Goal: Transaction & Acquisition: Purchase product/service

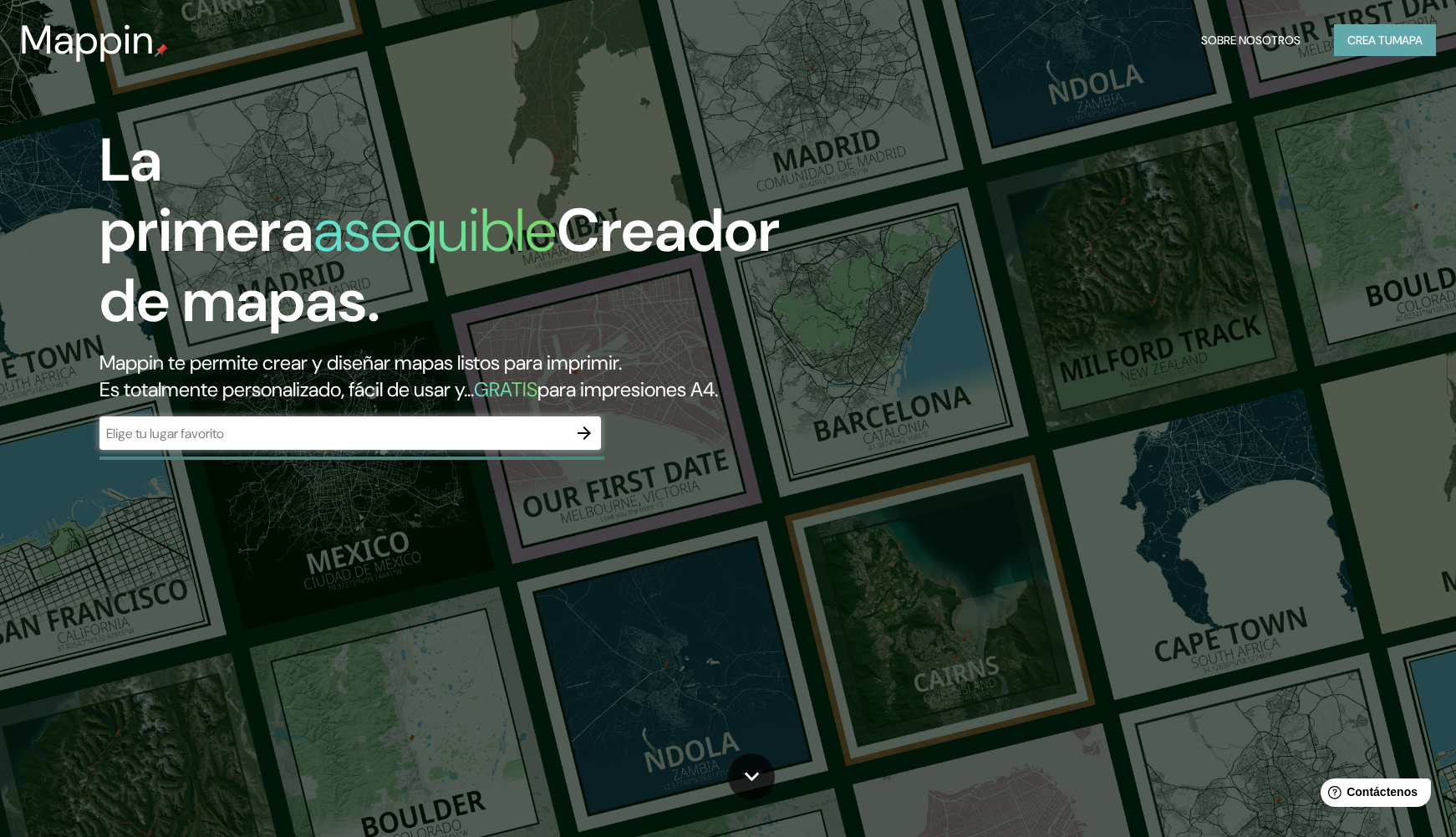
click at [1383, 44] on font "Crea tu" at bounding box center [1369, 40] width 45 height 15
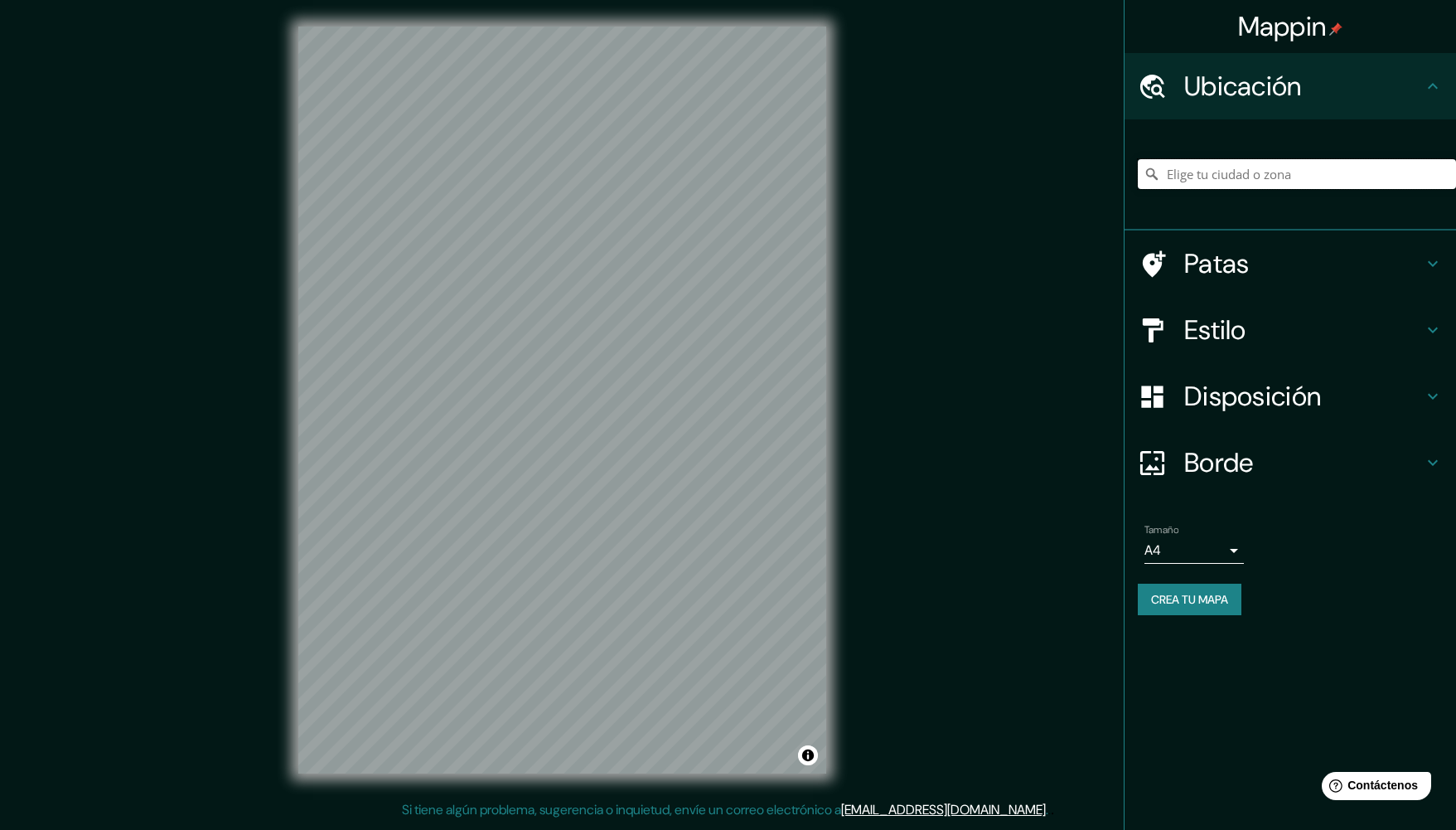
click at [1230, 172] on input "Elige tu ciudad o zona" at bounding box center [1297, 173] width 318 height 29
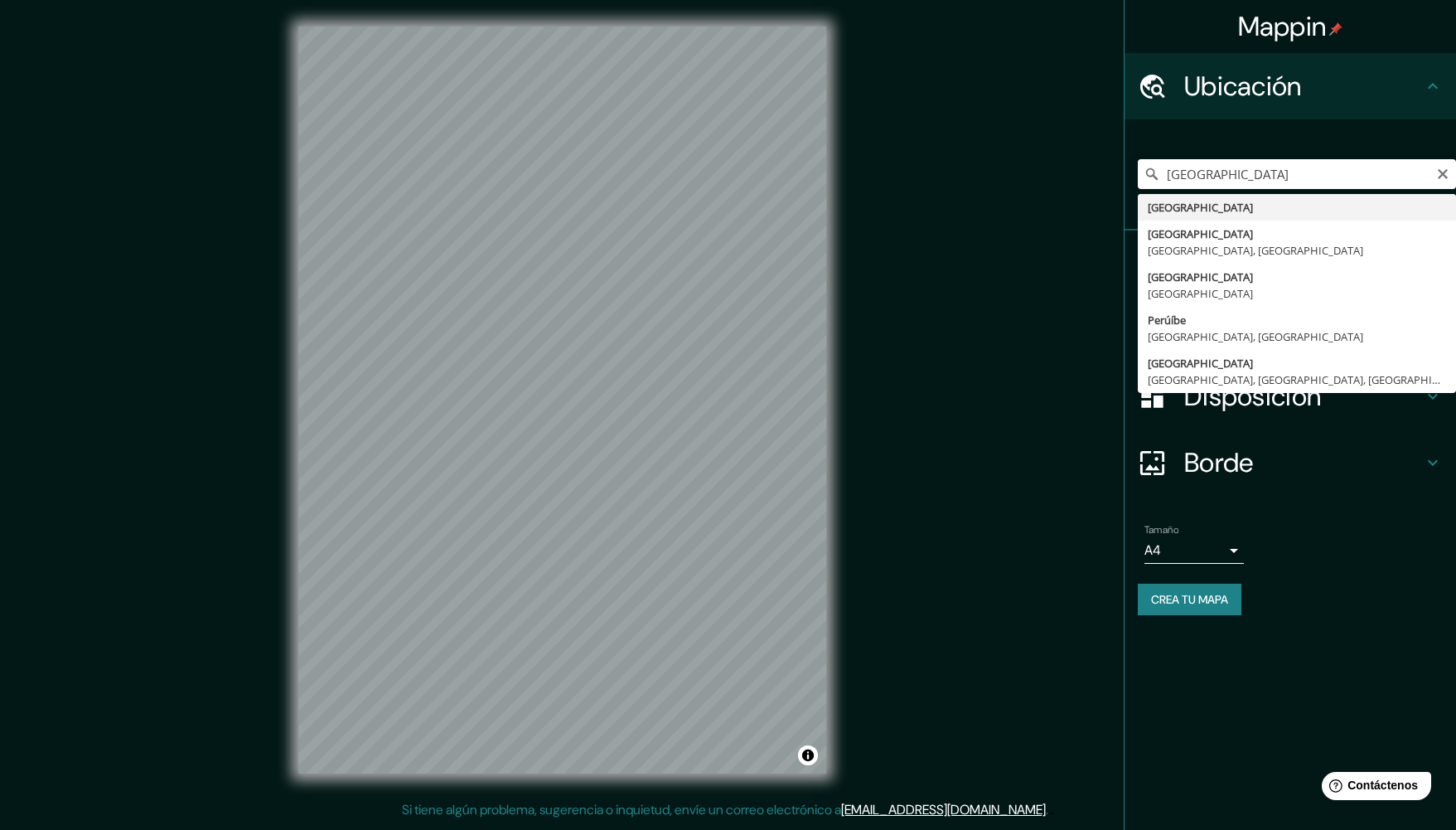
type input "[GEOGRAPHIC_DATA]"
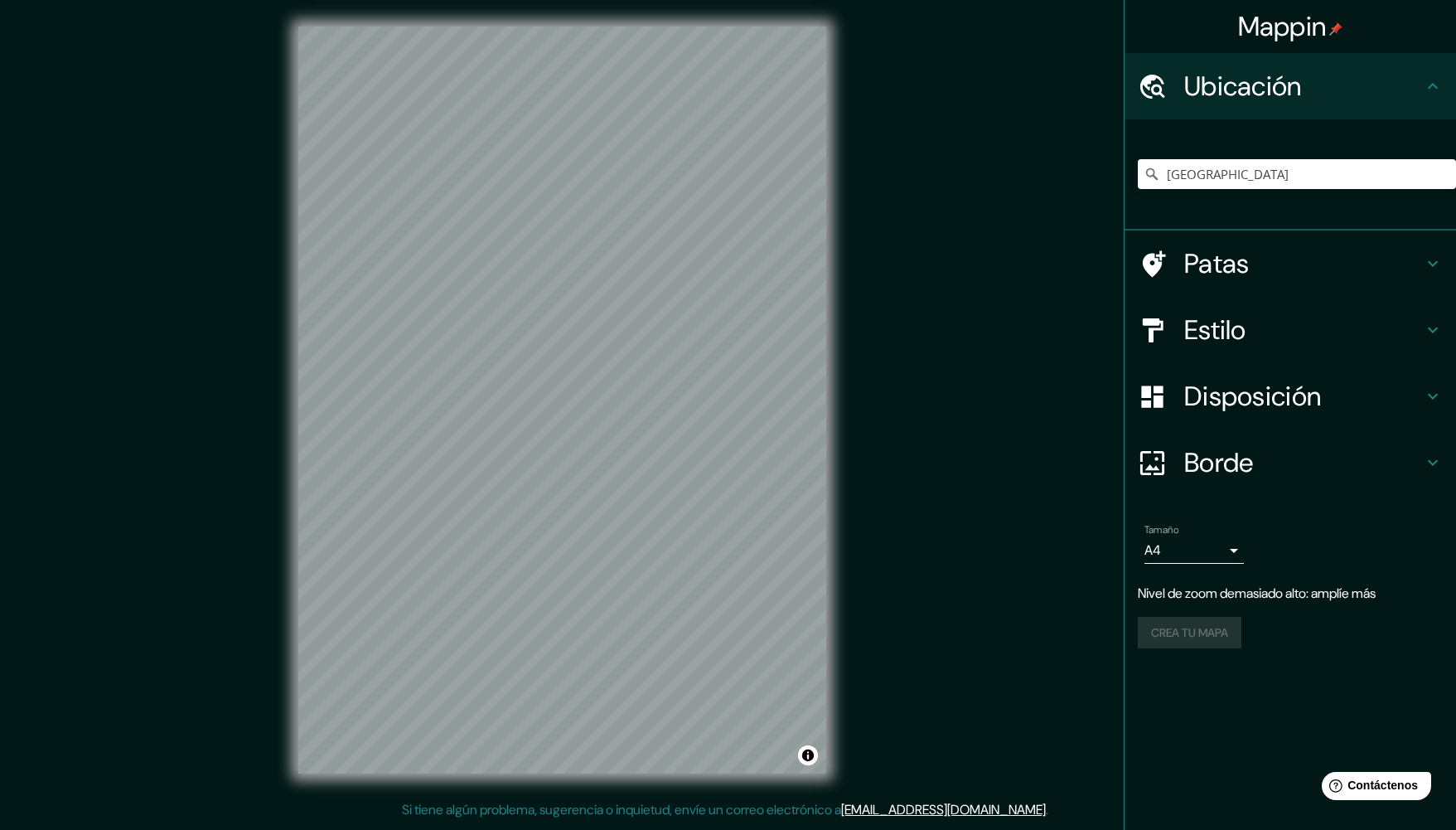
click at [1433, 266] on icon at bounding box center [1432, 263] width 10 height 6
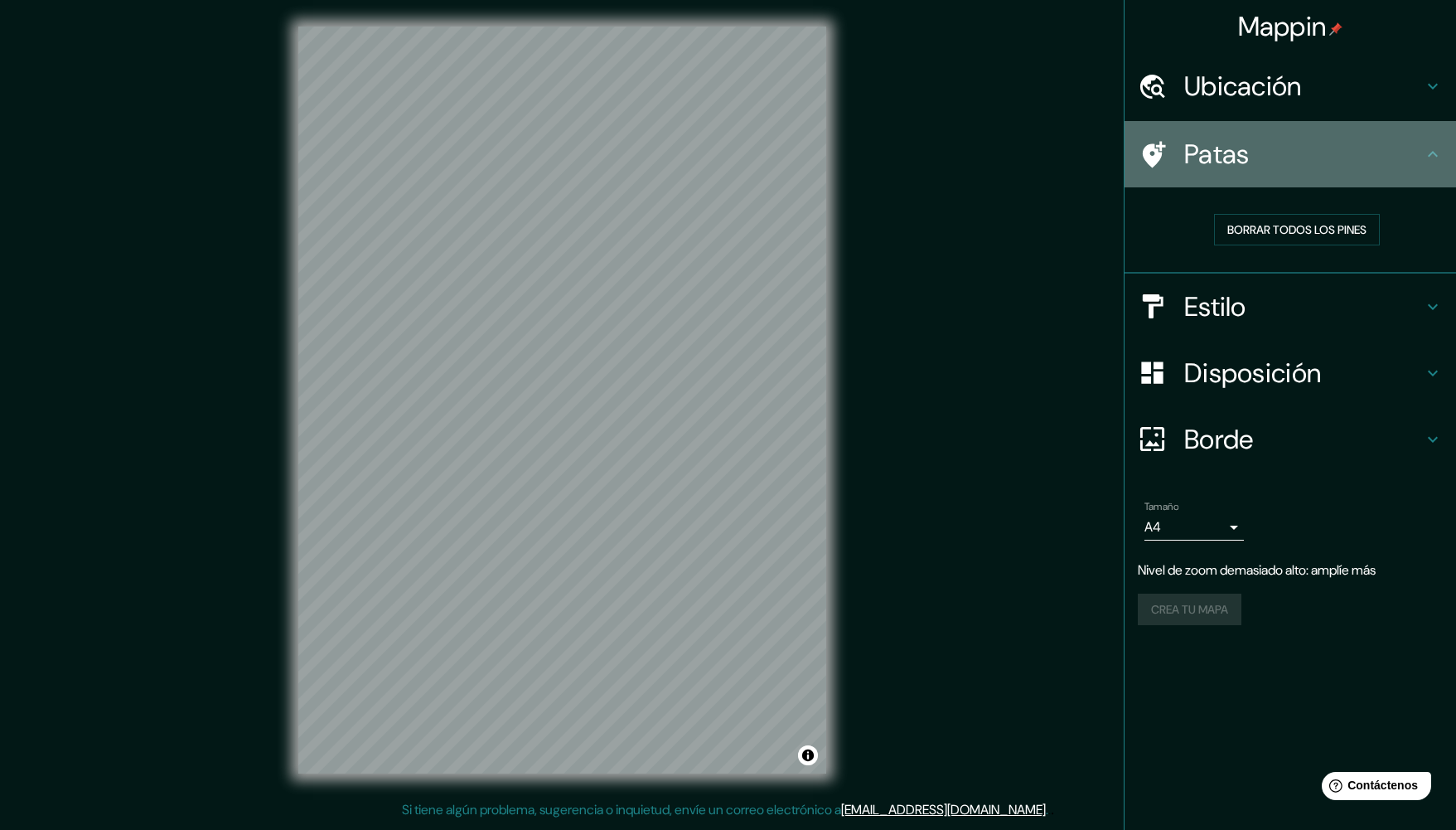
click at [1419, 142] on h4 "Patas" at bounding box center [1304, 153] width 239 height 33
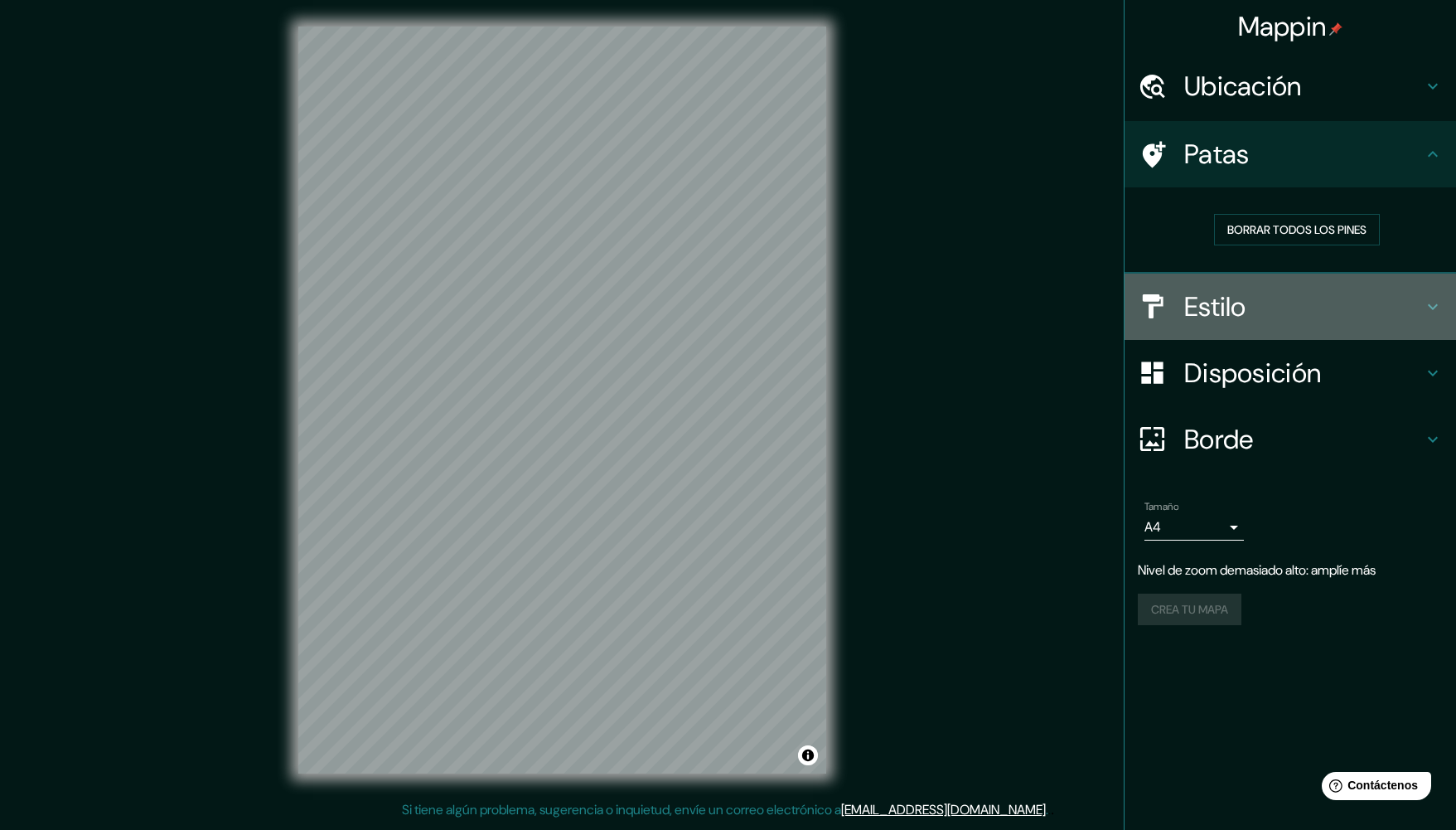
click at [1431, 306] on icon at bounding box center [1432, 306] width 10 height 6
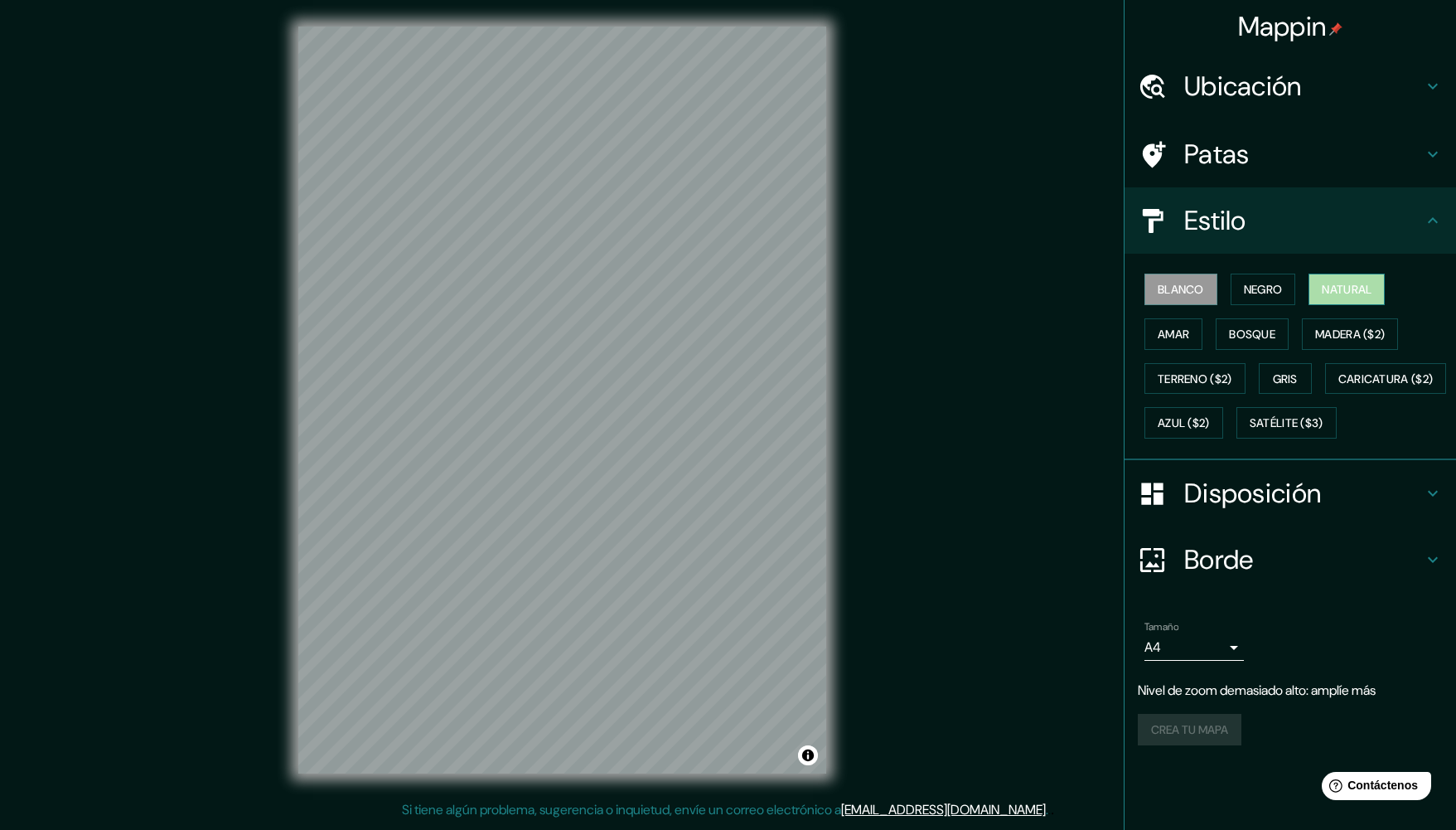
click at [1344, 285] on font "Natural" at bounding box center [1346, 290] width 50 height 15
click at [1161, 342] on font "Amar" at bounding box center [1172, 334] width 31 height 22
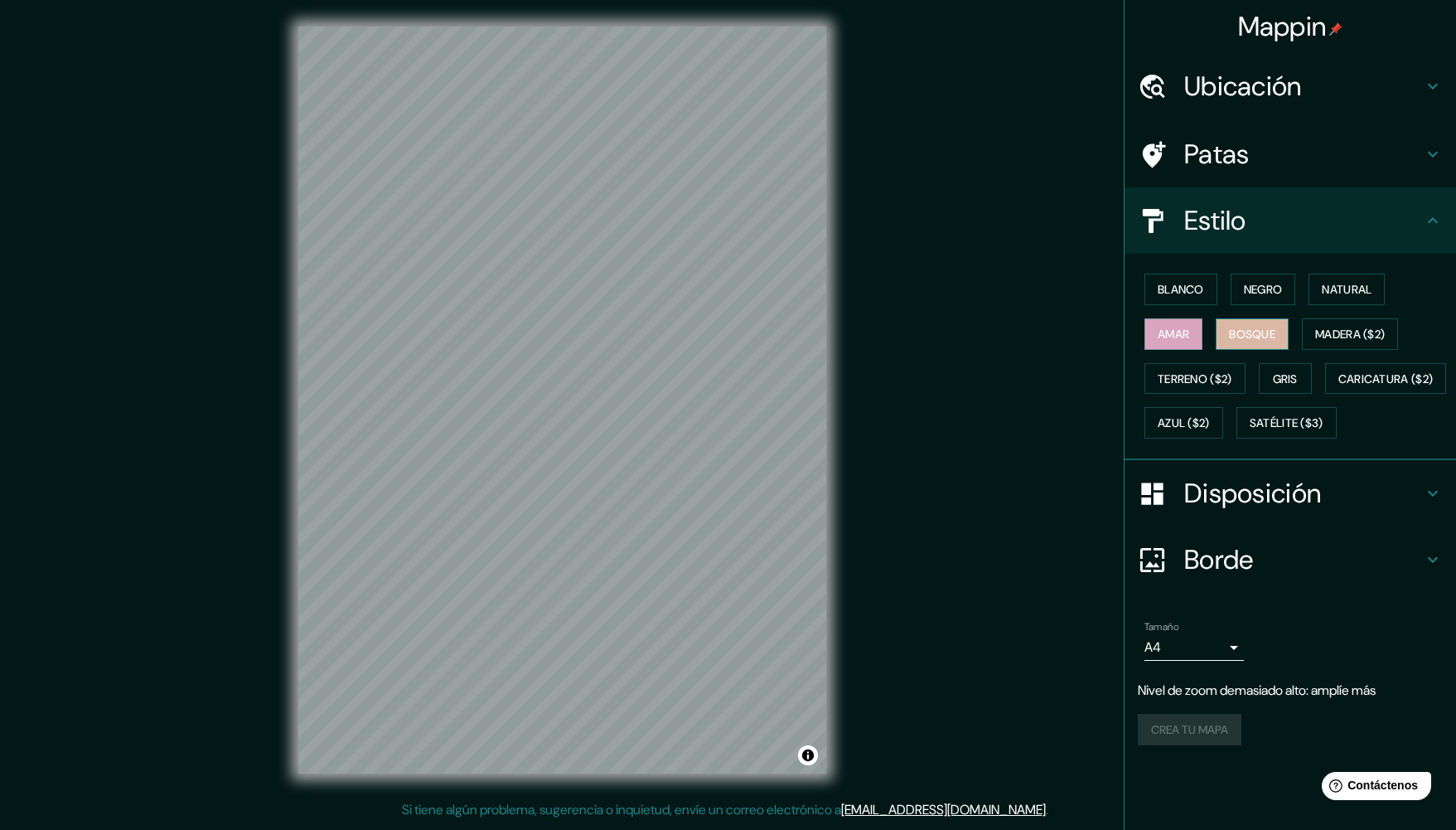
click at [1241, 331] on font "Bosque" at bounding box center [1251, 334] width 46 height 15
click at [1352, 331] on font "Madera ($2)" at bounding box center [1350, 334] width 70 height 15
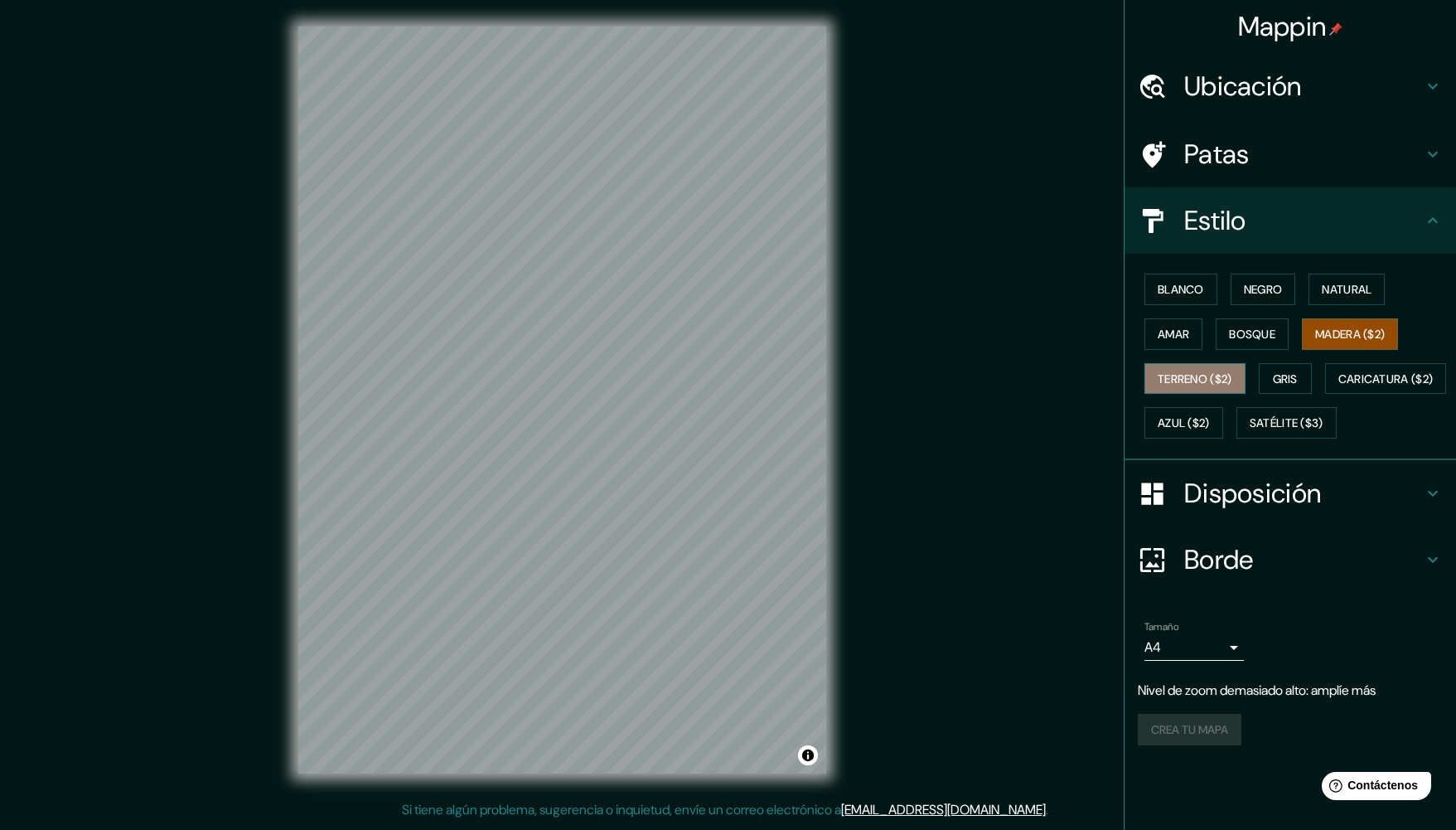
click at [1227, 380] on font "Terreno ($2)" at bounding box center [1194, 379] width 75 height 15
click at [1294, 368] on font "Gris" at bounding box center [1285, 379] width 25 height 22
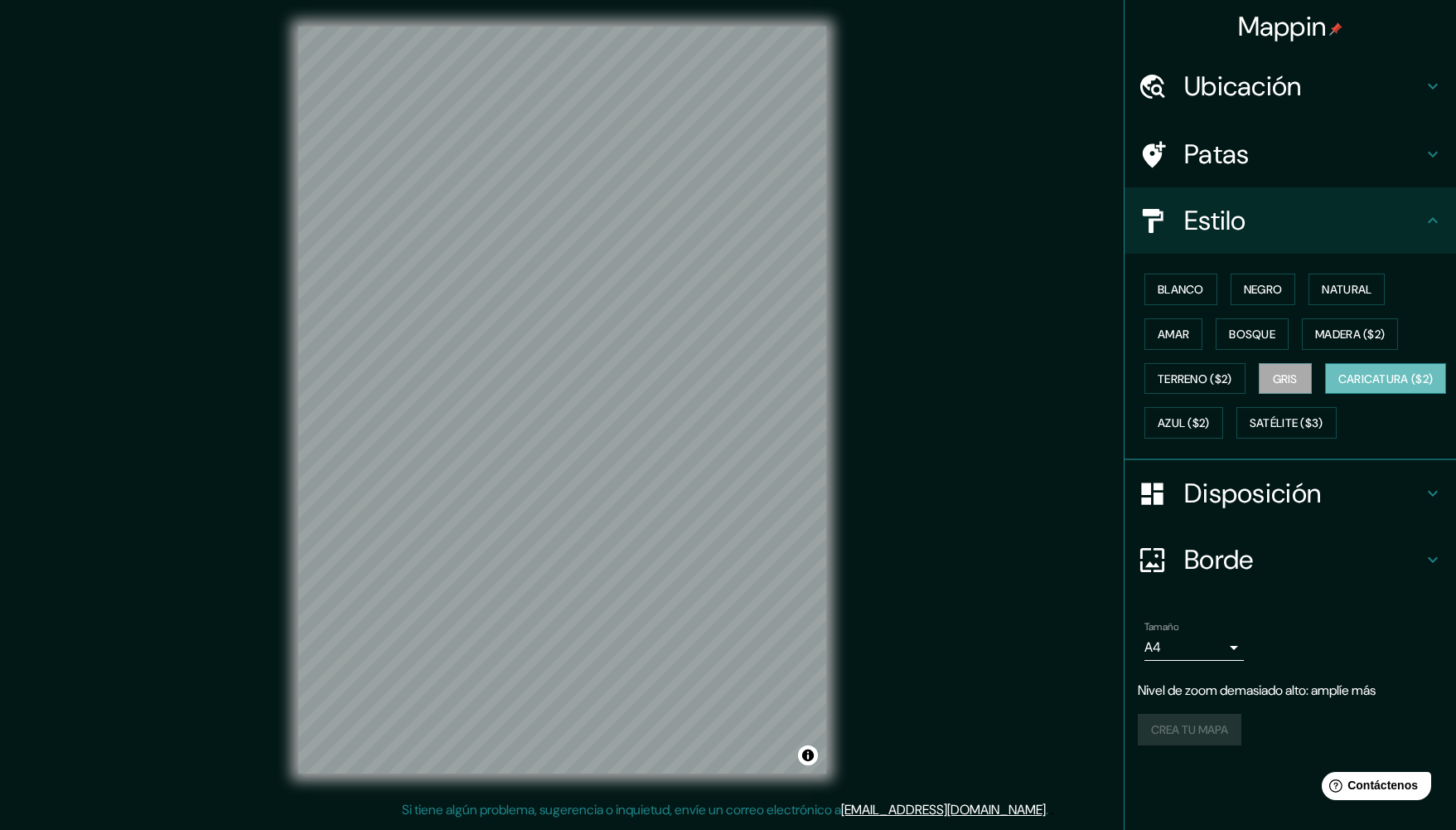
click at [1338, 386] on font "Caricatura ($2)" at bounding box center [1385, 379] width 95 height 15
click at [1209, 416] on font "Azul ($2)" at bounding box center [1183, 423] width 52 height 15
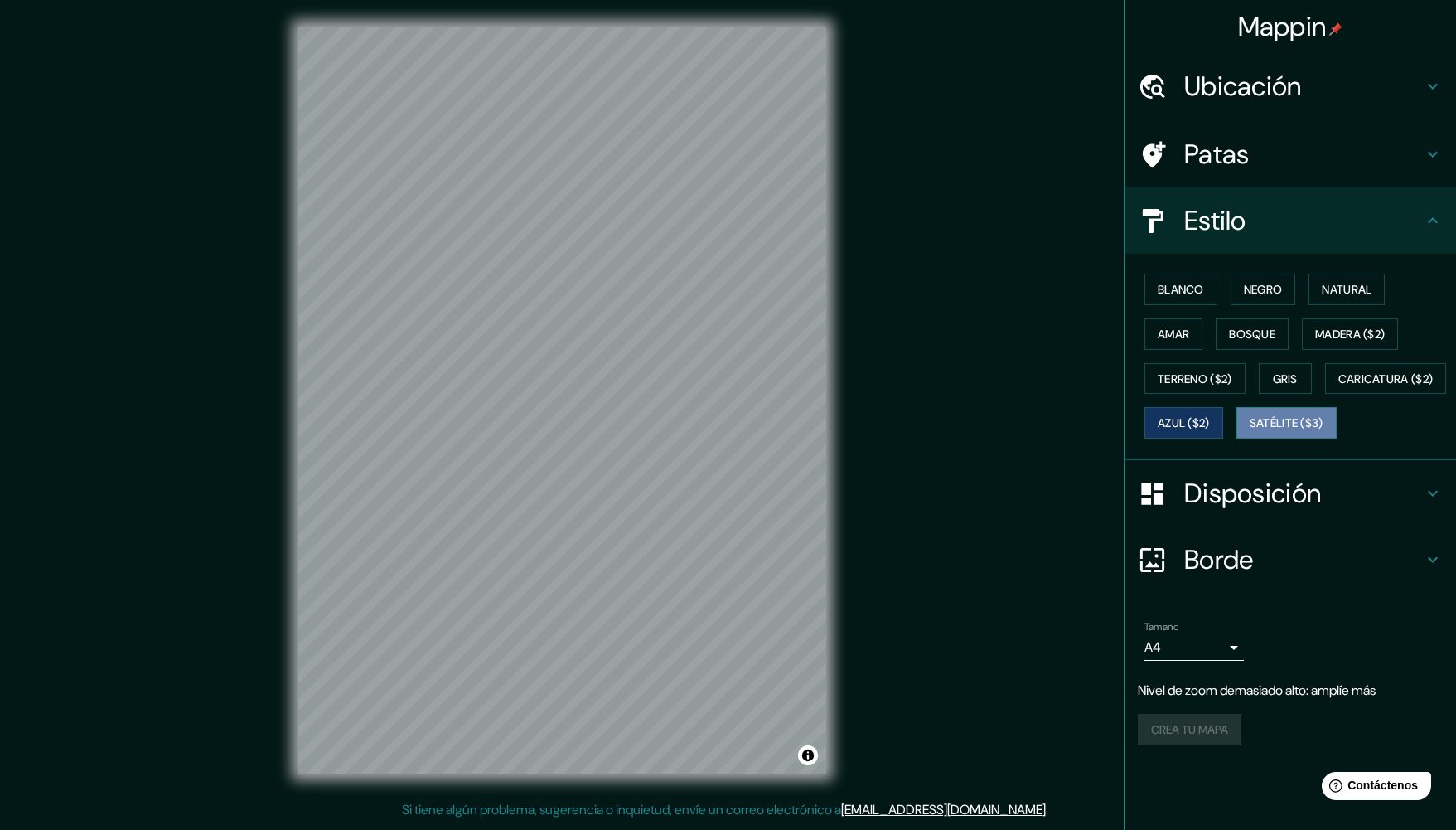
click at [1250, 431] on font "Satélite ($3)" at bounding box center [1287, 423] width 74 height 15
click at [1338, 386] on font "Caricatura ($2)" at bounding box center [1385, 379] width 95 height 15
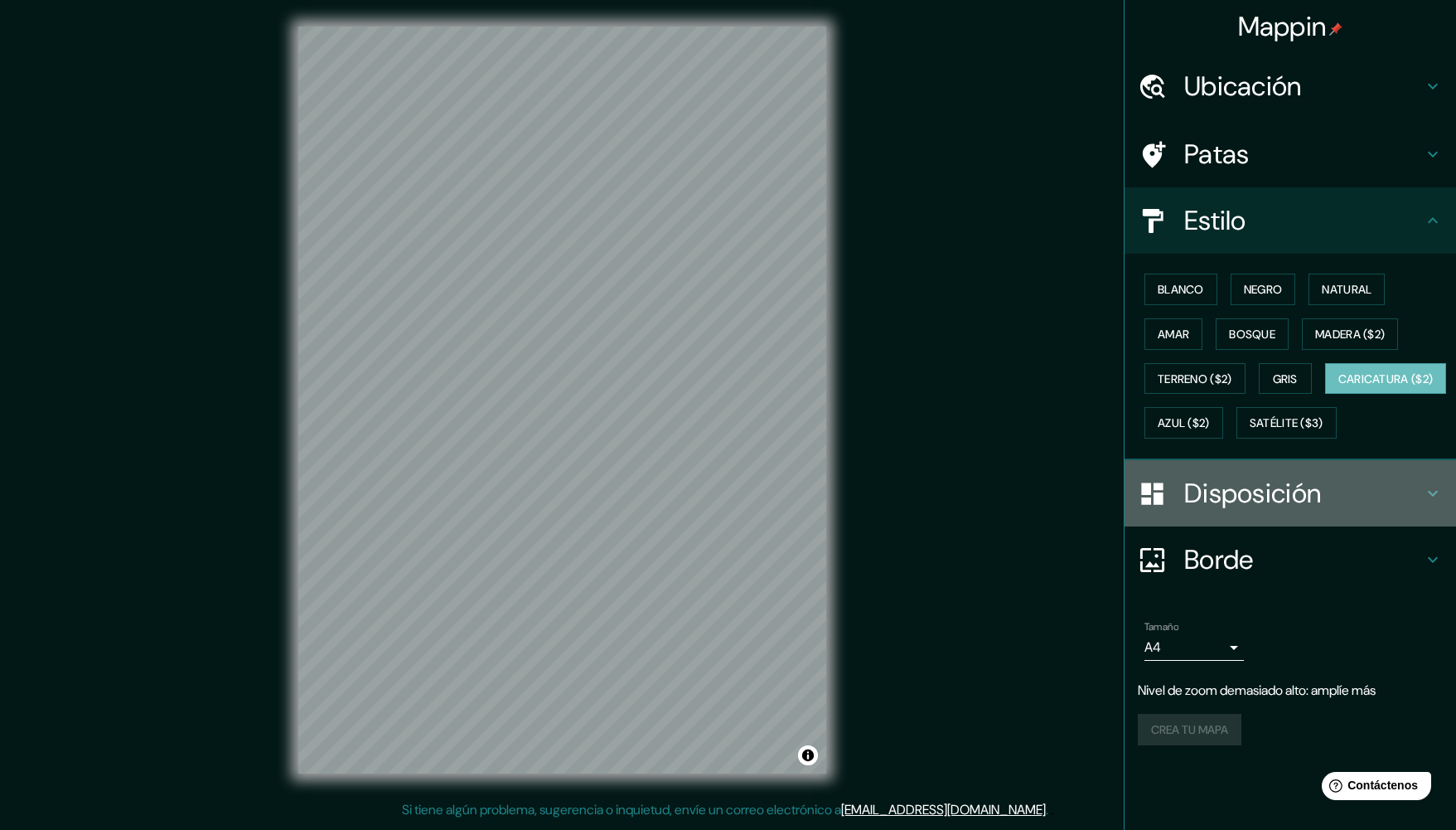
click at [1417, 510] on h4 "Disposición" at bounding box center [1304, 492] width 239 height 33
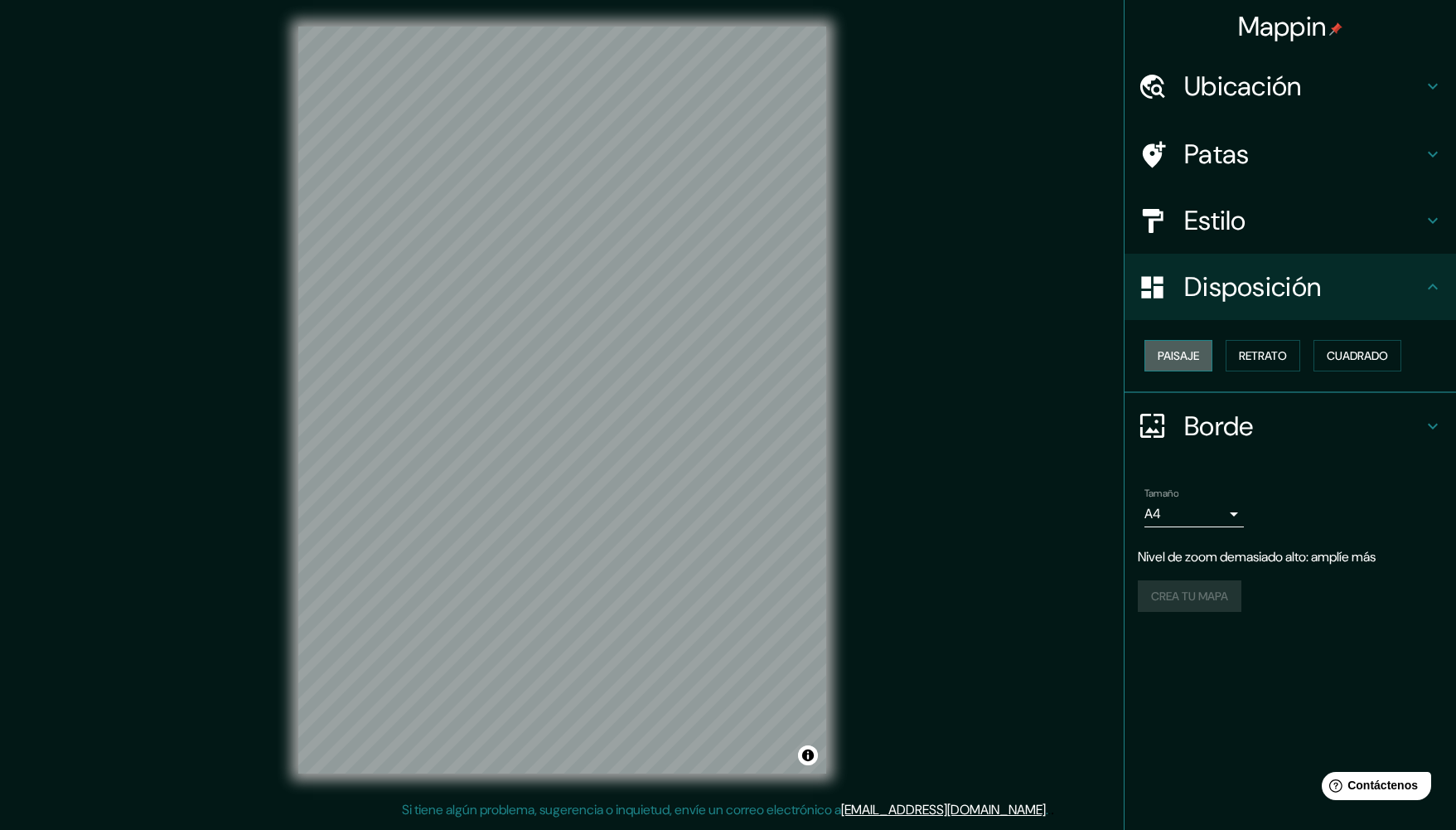
click at [1174, 341] on button "Paisaje" at bounding box center [1178, 355] width 68 height 31
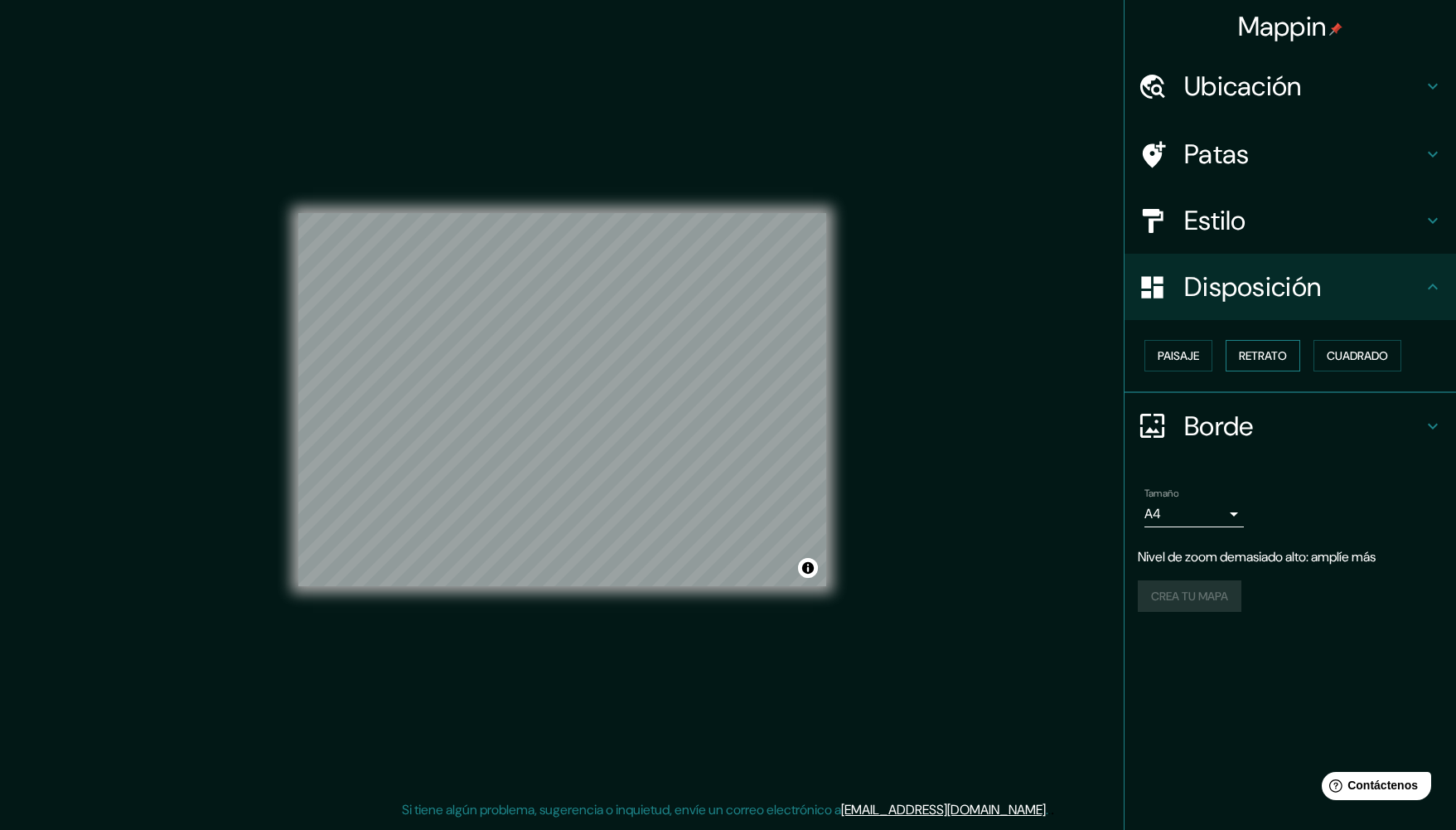
click at [1260, 351] on font "Retrato" at bounding box center [1262, 356] width 48 height 15
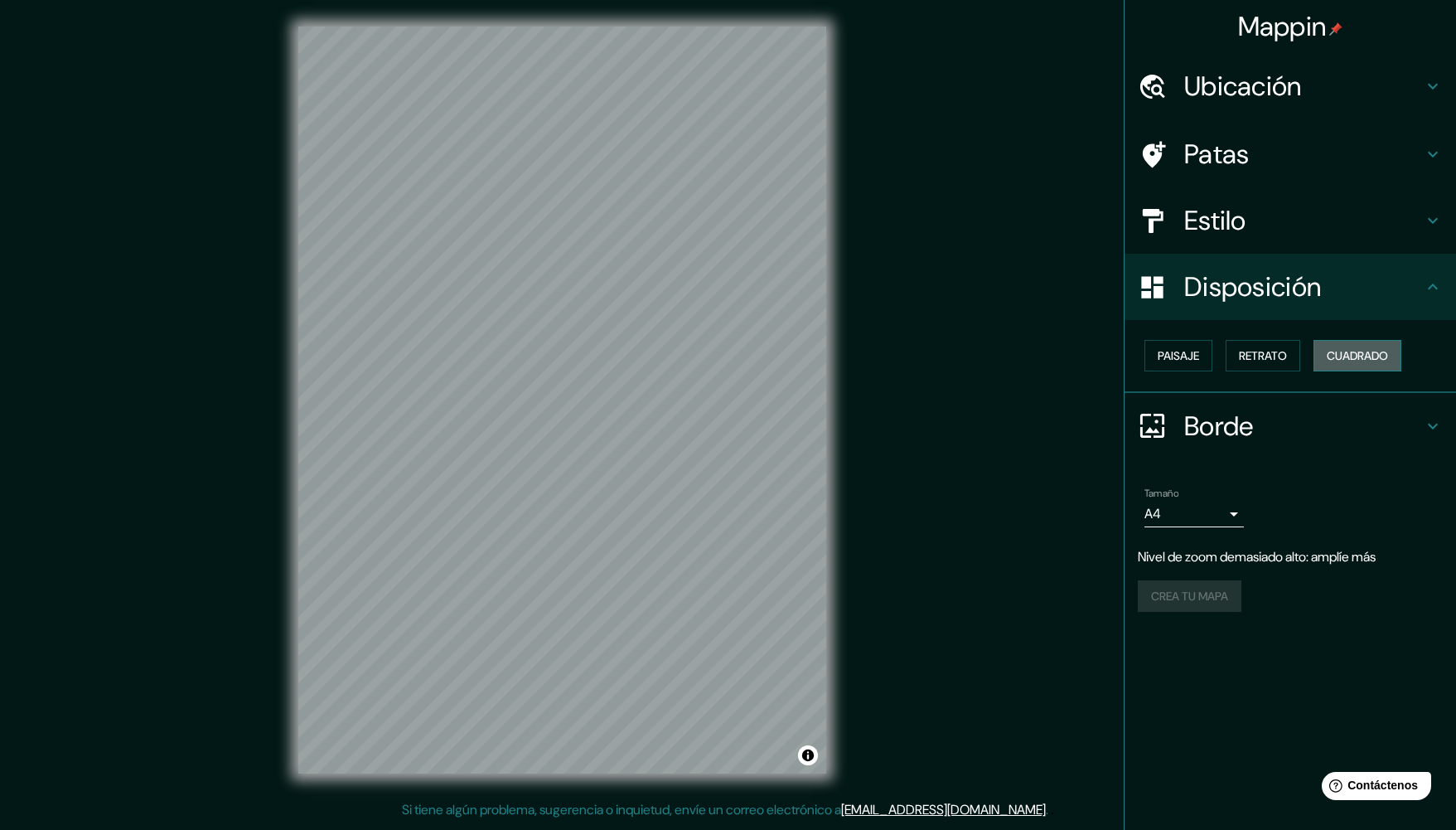
click at [1339, 352] on font "Cuadrado" at bounding box center [1357, 356] width 61 height 15
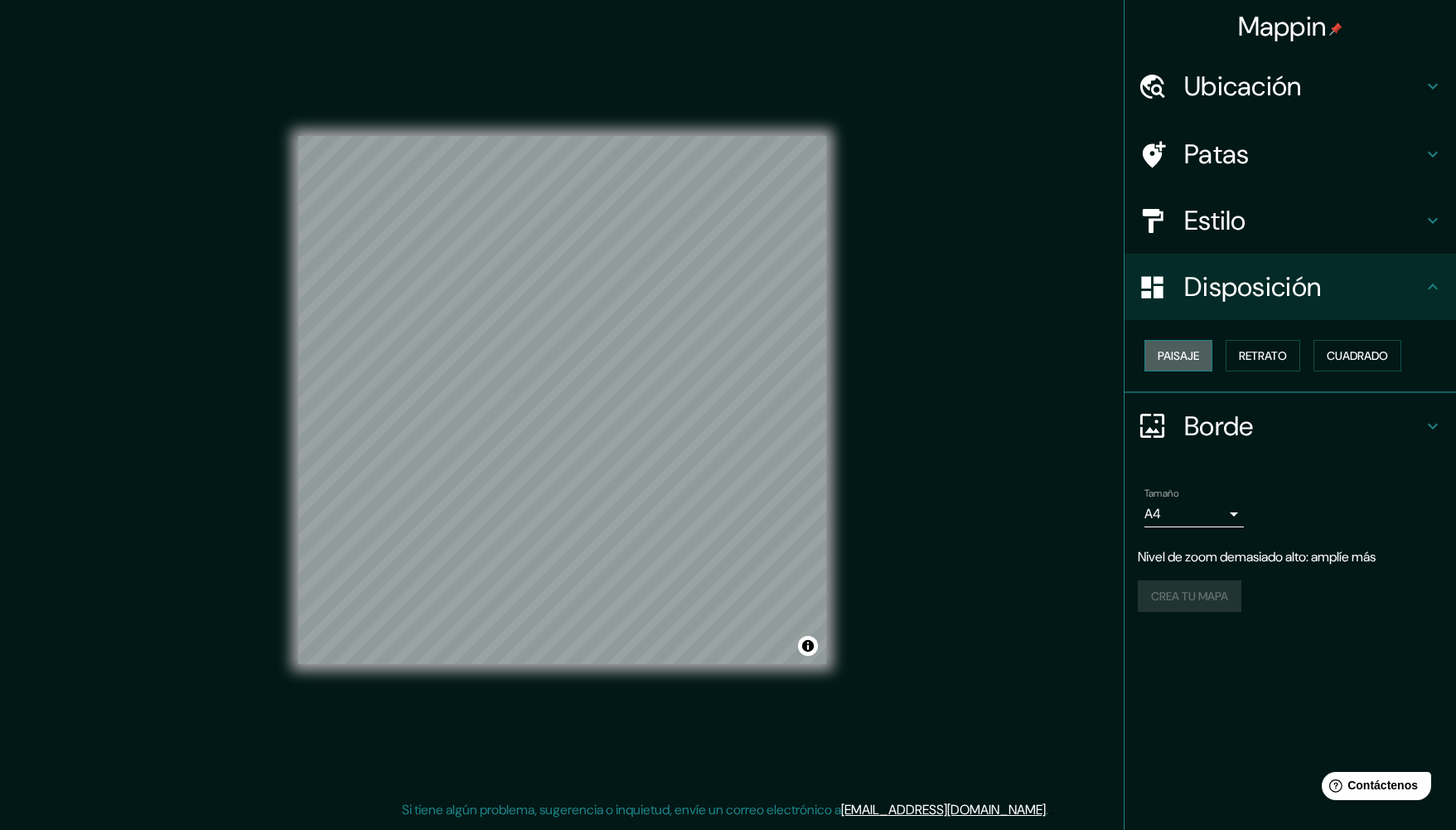
click at [1173, 356] on font "Paisaje" at bounding box center [1177, 356] width 41 height 15
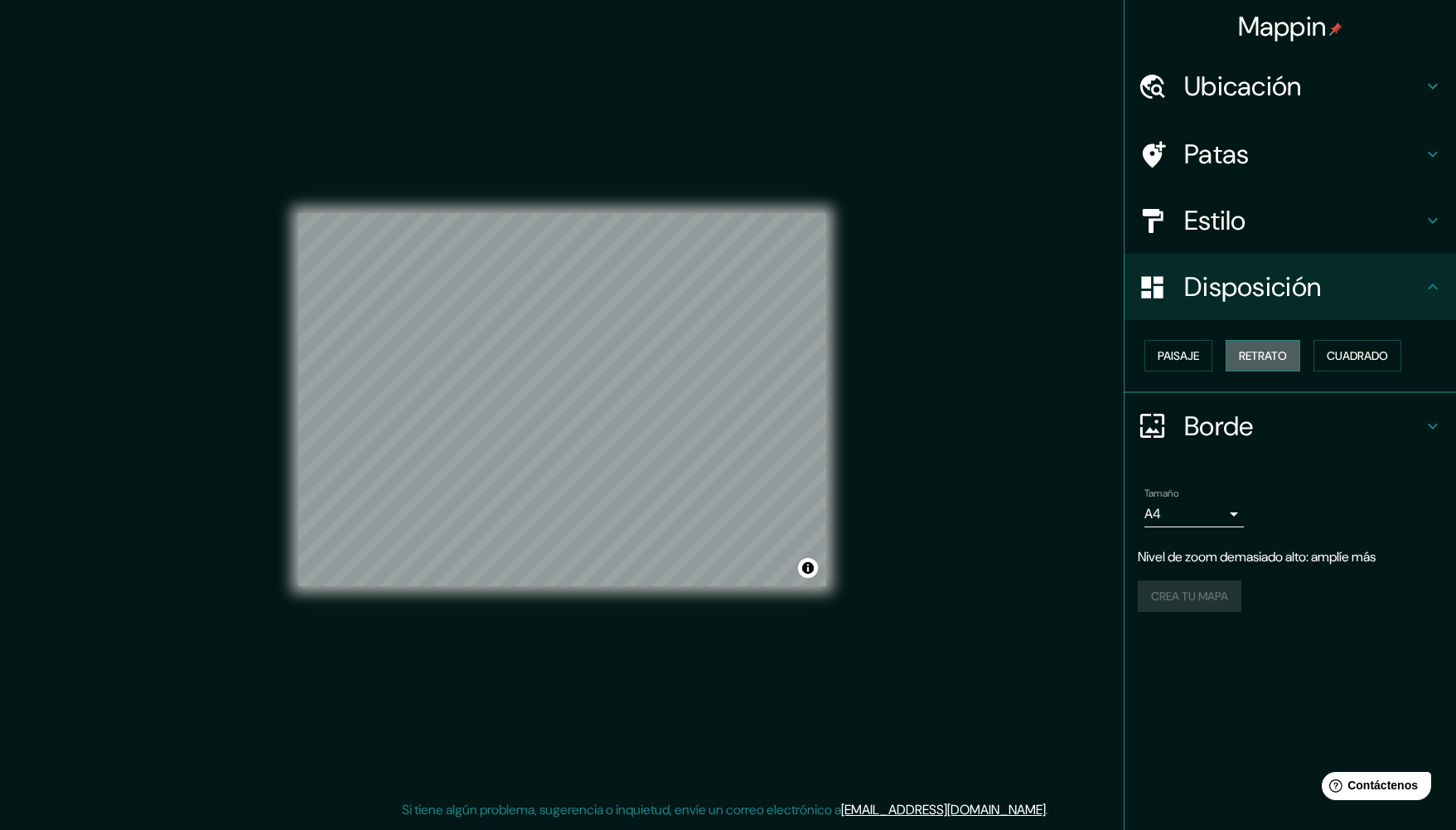
click at [1255, 357] on font "Retrato" at bounding box center [1262, 356] width 48 height 15
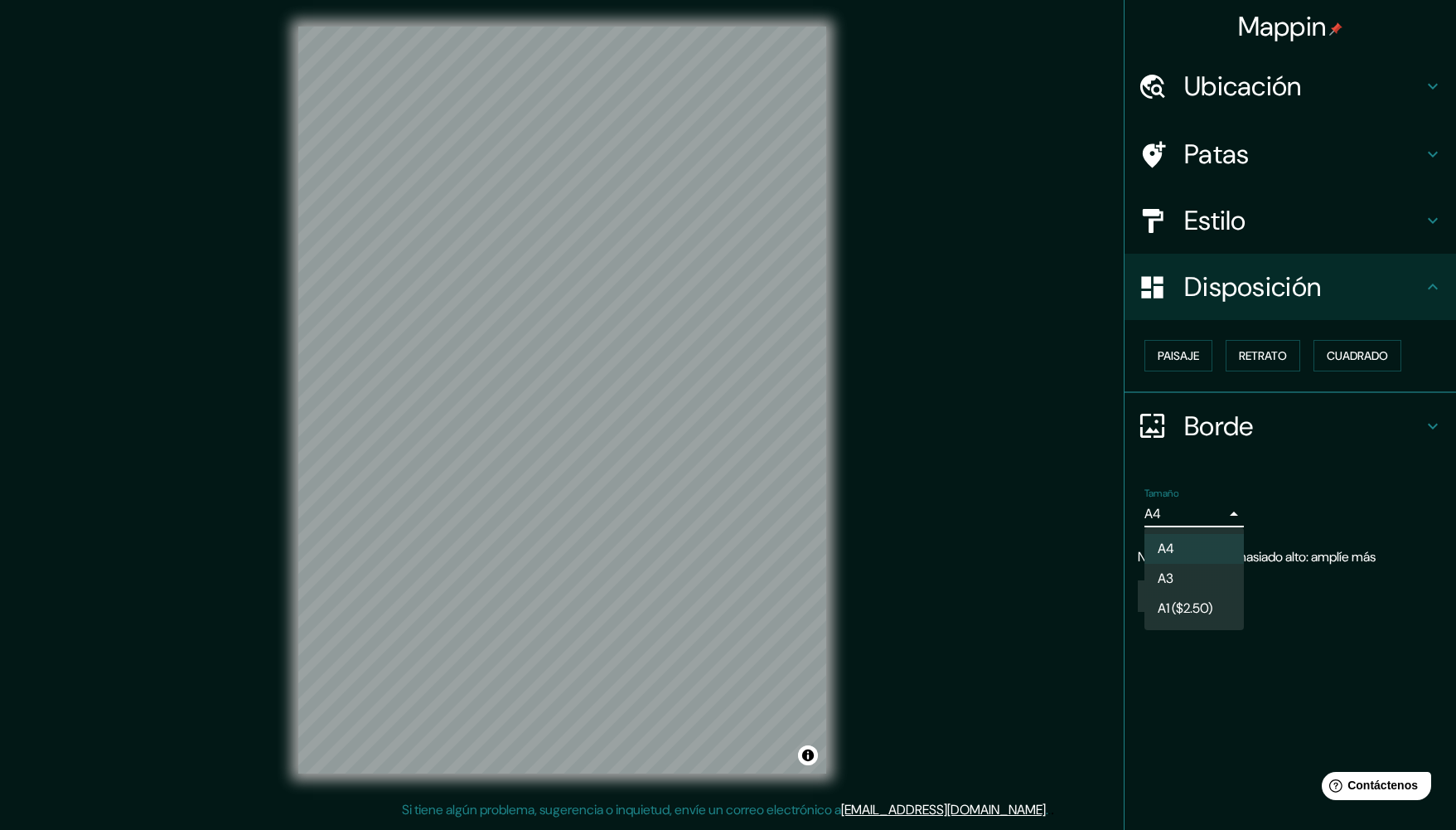
click at [1230, 509] on body "Mappin Ubicación [GEOGRAPHIC_DATA] Patas Estilo Disposición Paisaje Retrato Cua…" at bounding box center [728, 415] width 1456 height 830
click at [1180, 573] on li "A3" at bounding box center [1194, 579] width 99 height 30
click at [1430, 84] on icon at bounding box center [1433, 87] width 20 height 20
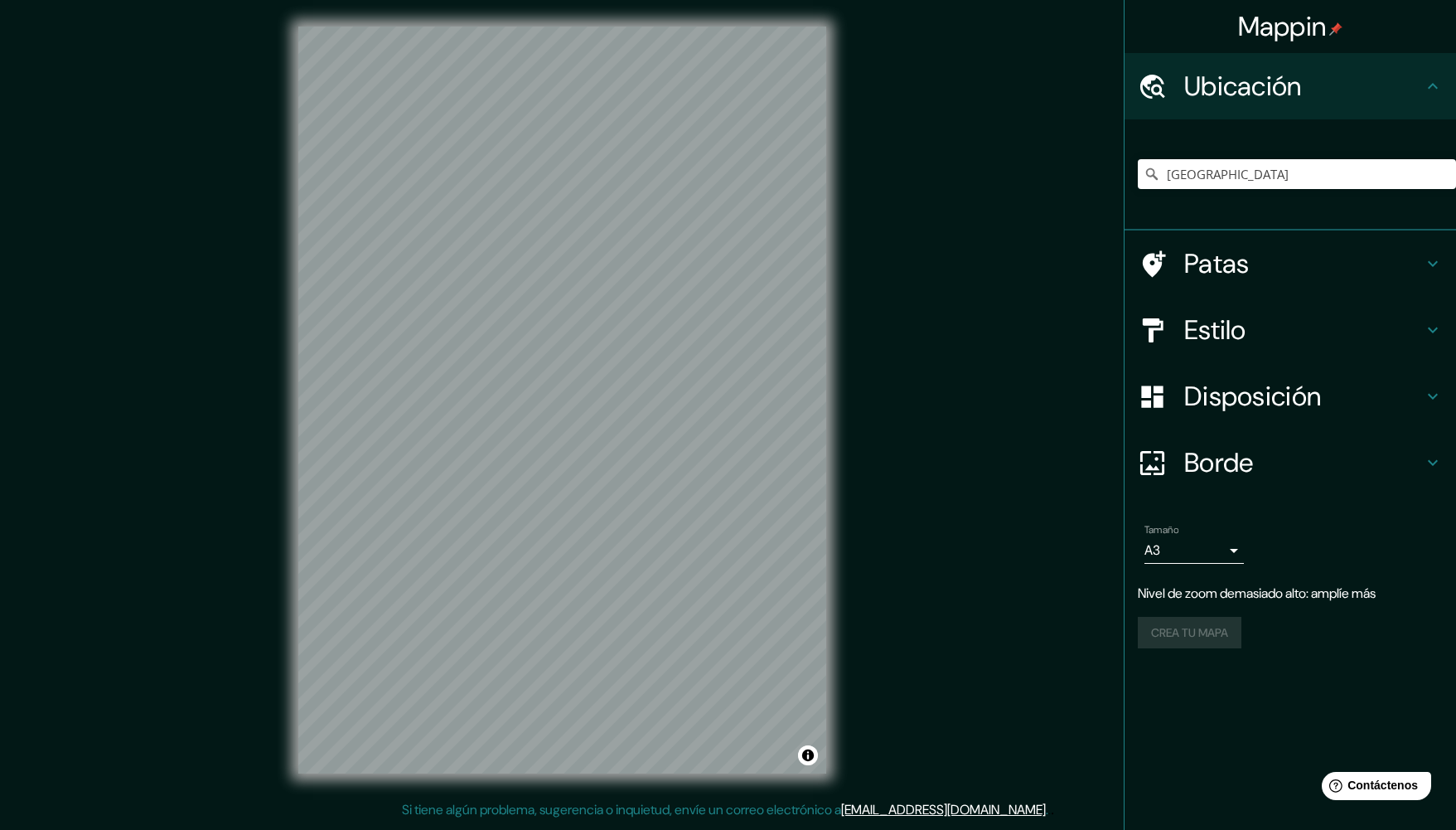
click at [1436, 76] on div "Ubicación" at bounding box center [1290, 86] width 332 height 67
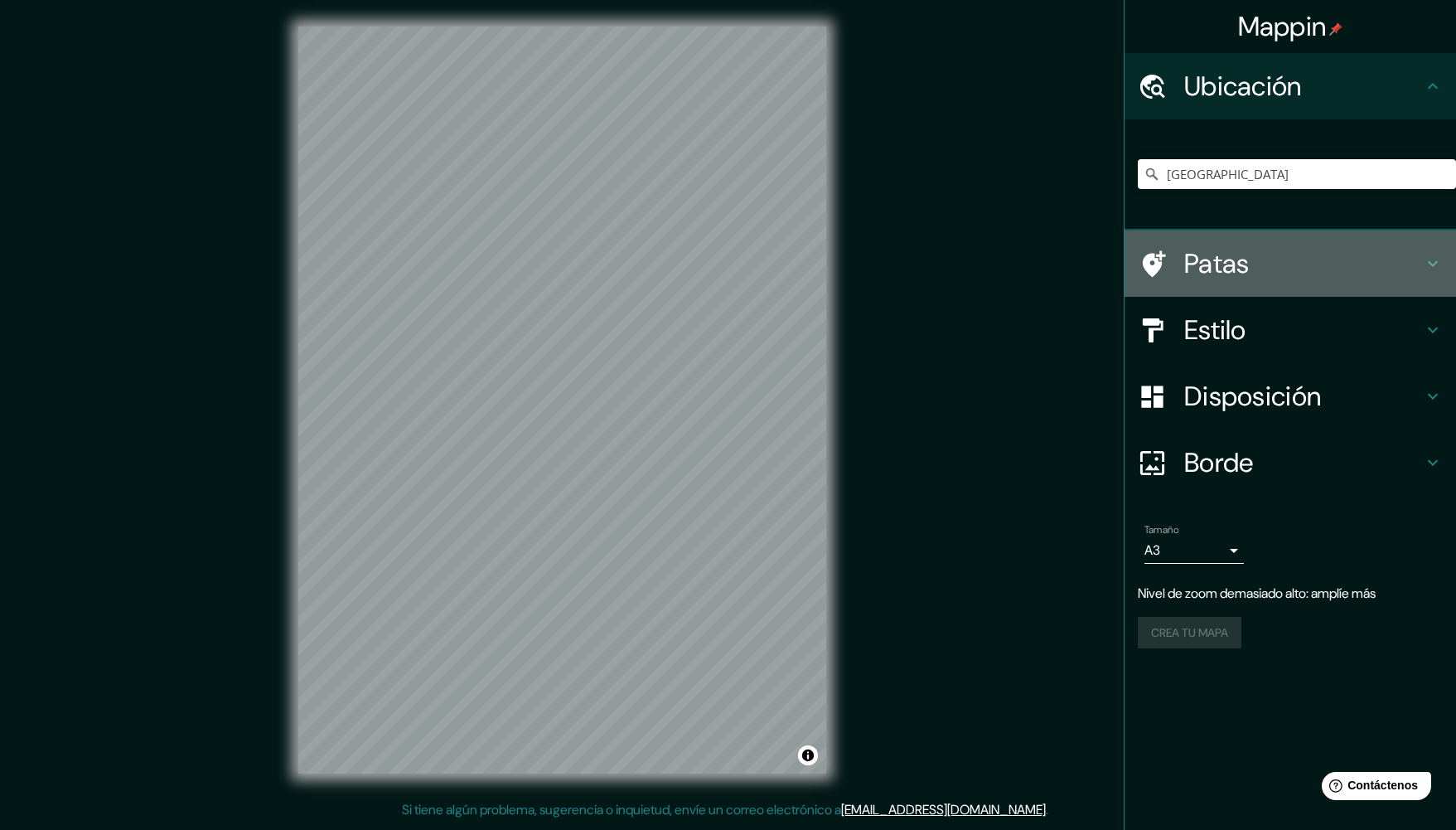
click at [1426, 267] on icon at bounding box center [1433, 263] width 20 height 20
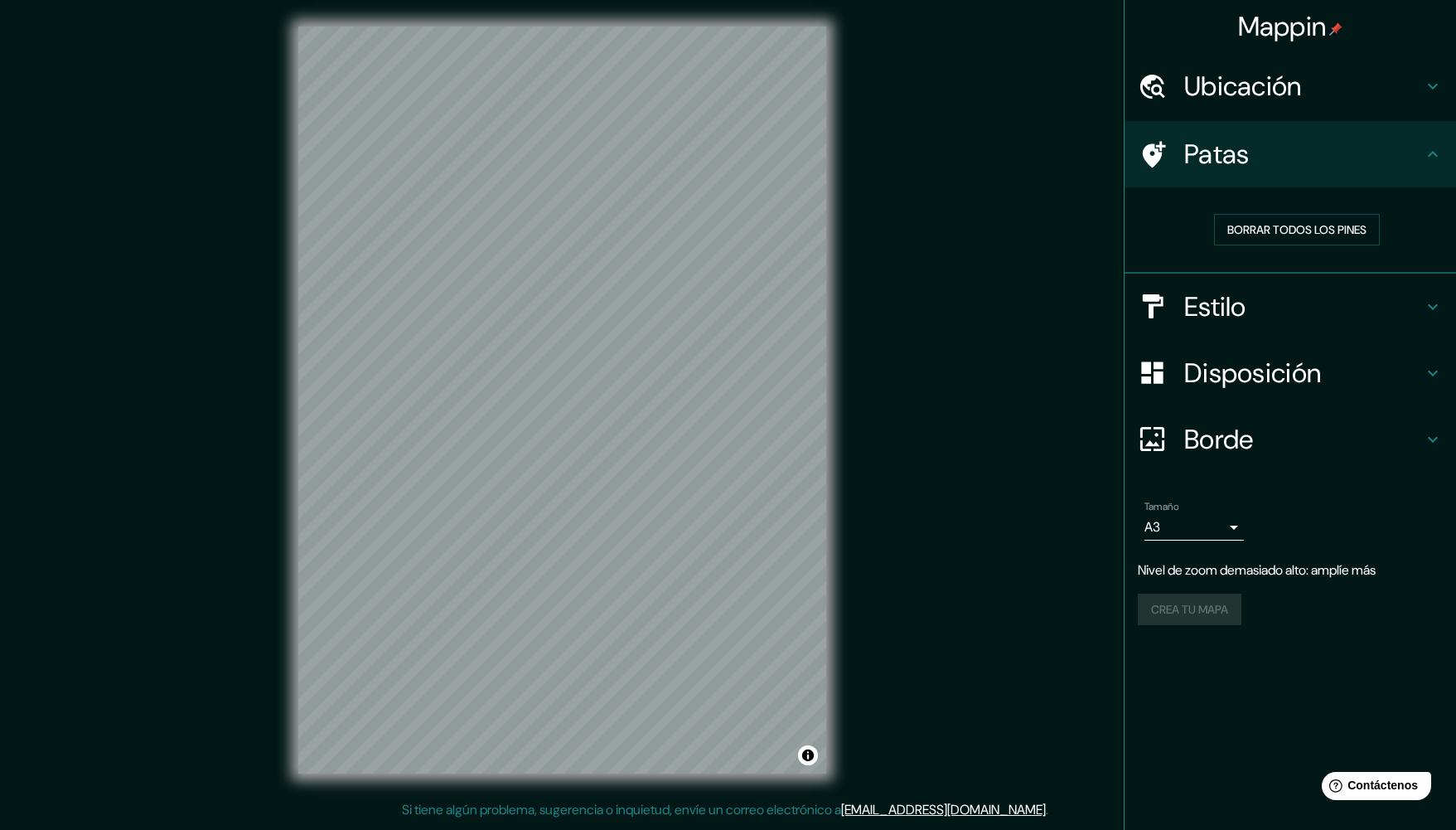
click at [1442, 146] on icon at bounding box center [1433, 154] width 20 height 20
click at [1421, 306] on h4 "Estilo" at bounding box center [1304, 306] width 239 height 33
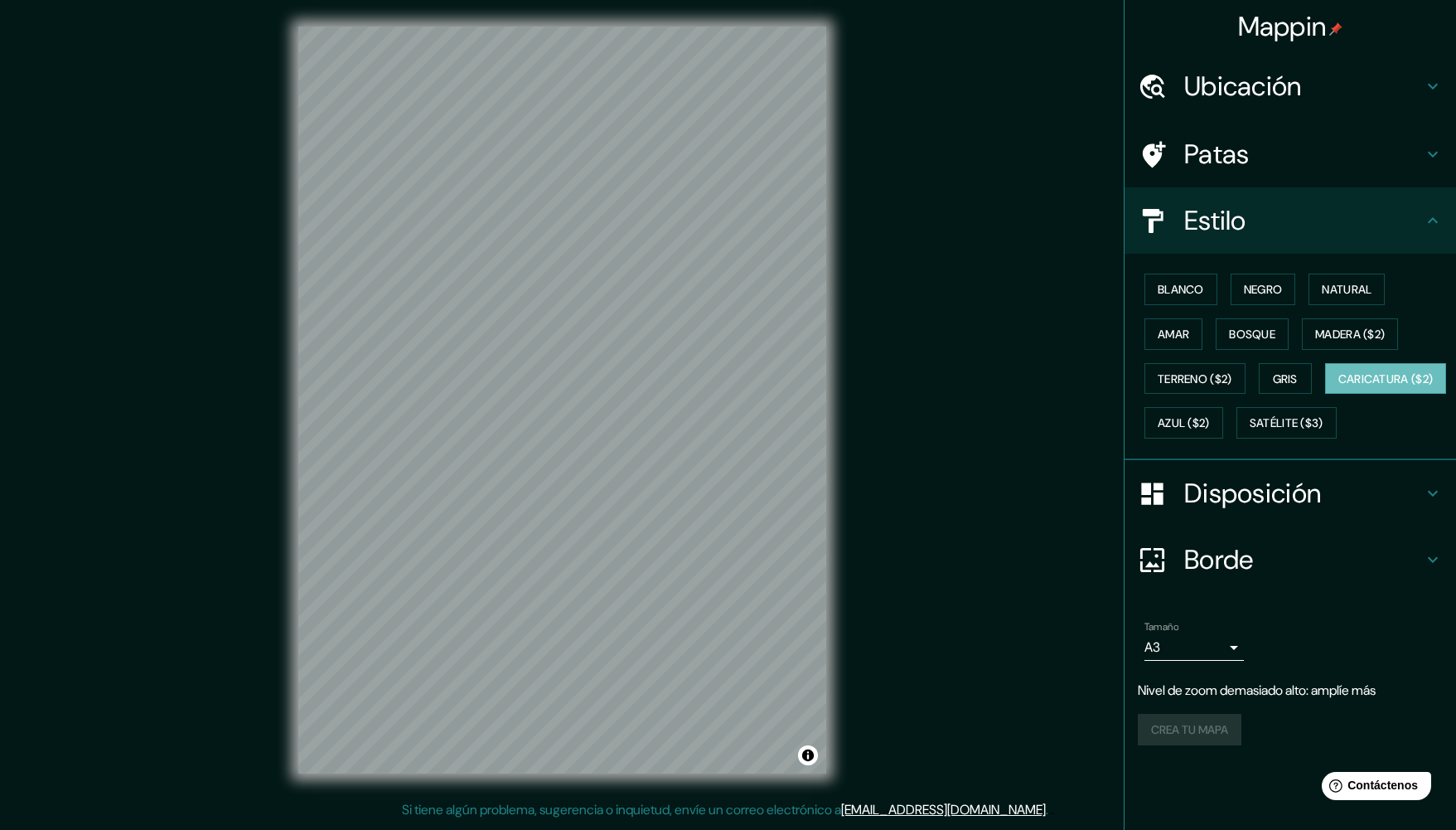
click at [1428, 221] on icon at bounding box center [1432, 220] width 10 height 6
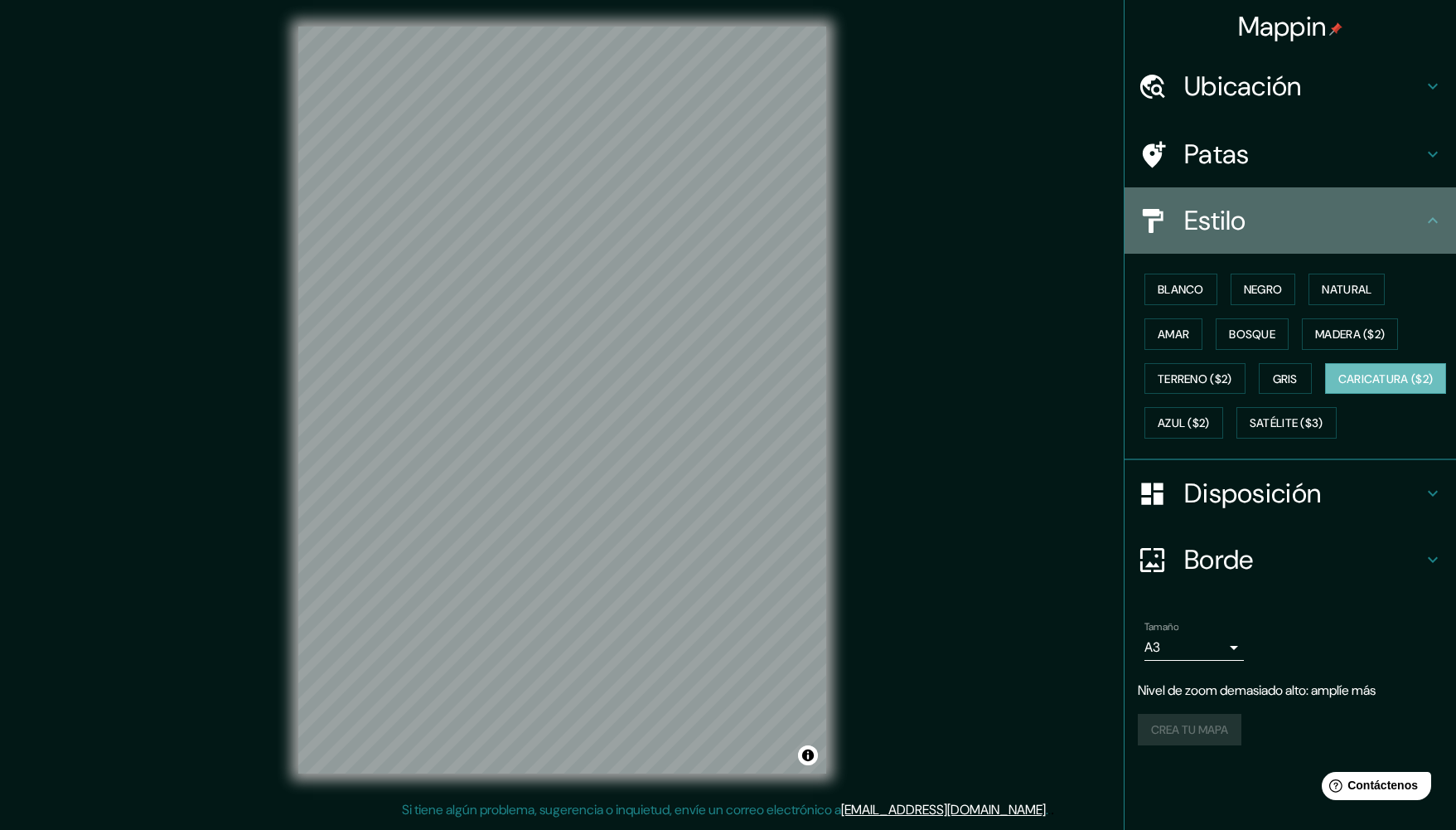
click at [1435, 219] on icon at bounding box center [1433, 221] width 20 height 20
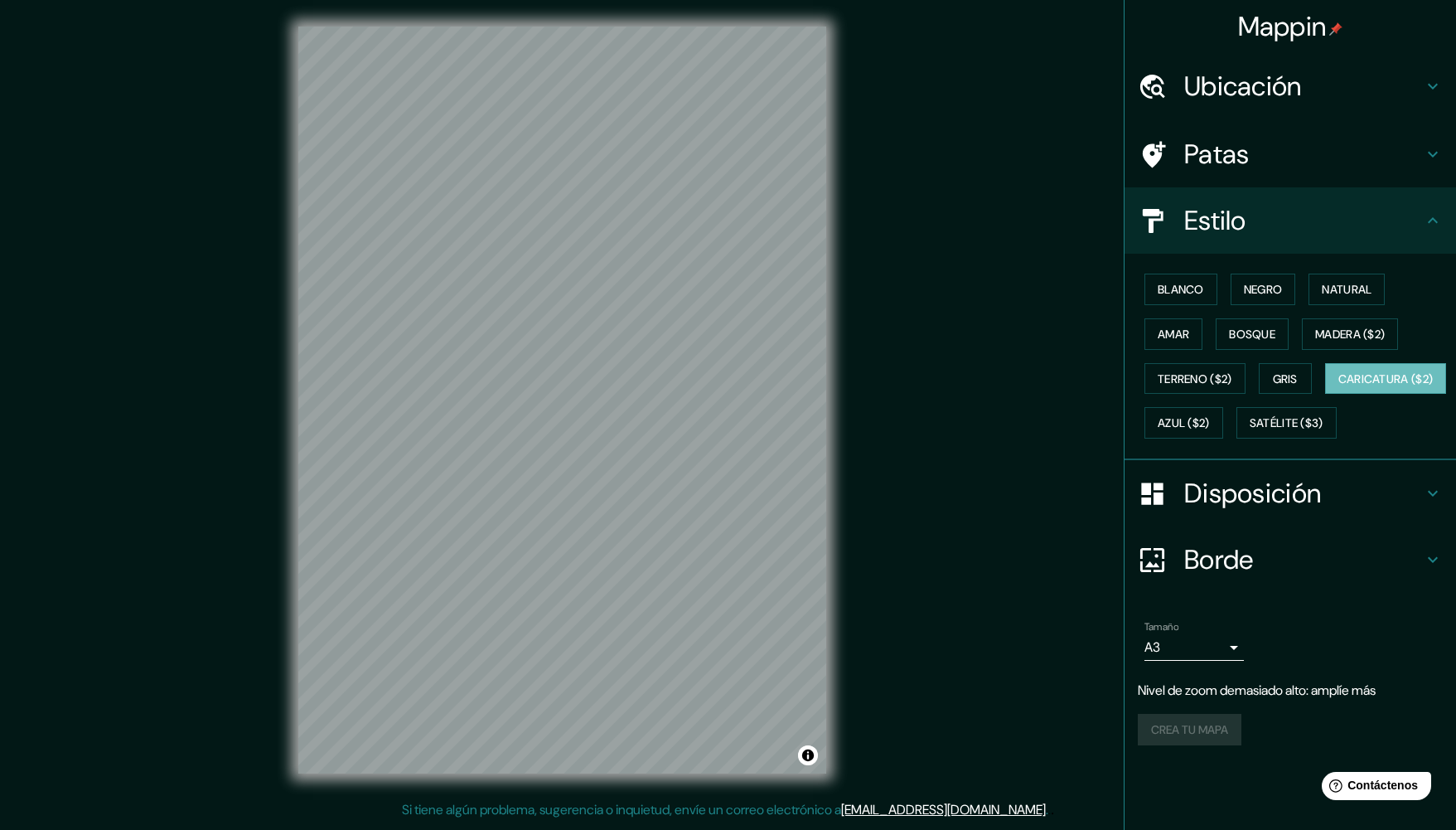
click at [1187, 688] on body "Mappin Ubicación Perú Patas Estilo Blanco Negro Natural [PERSON_NAME] ($2) Terr…" at bounding box center [728, 415] width 1456 height 830
click at [1174, 762] on li "A3" at bounding box center [1194, 758] width 99 height 30
click at [1193, 745] on div "Crea tu mapa" at bounding box center [1290, 729] width 305 height 31
click at [1219, 678] on body "Mappin Ubicación Perú Patas Estilo Blanco Negro Natural [PERSON_NAME] ($2) Terr…" at bounding box center [728, 415] width 1456 height 830
click at [1178, 726] on li "A4" at bounding box center [1194, 727] width 99 height 30
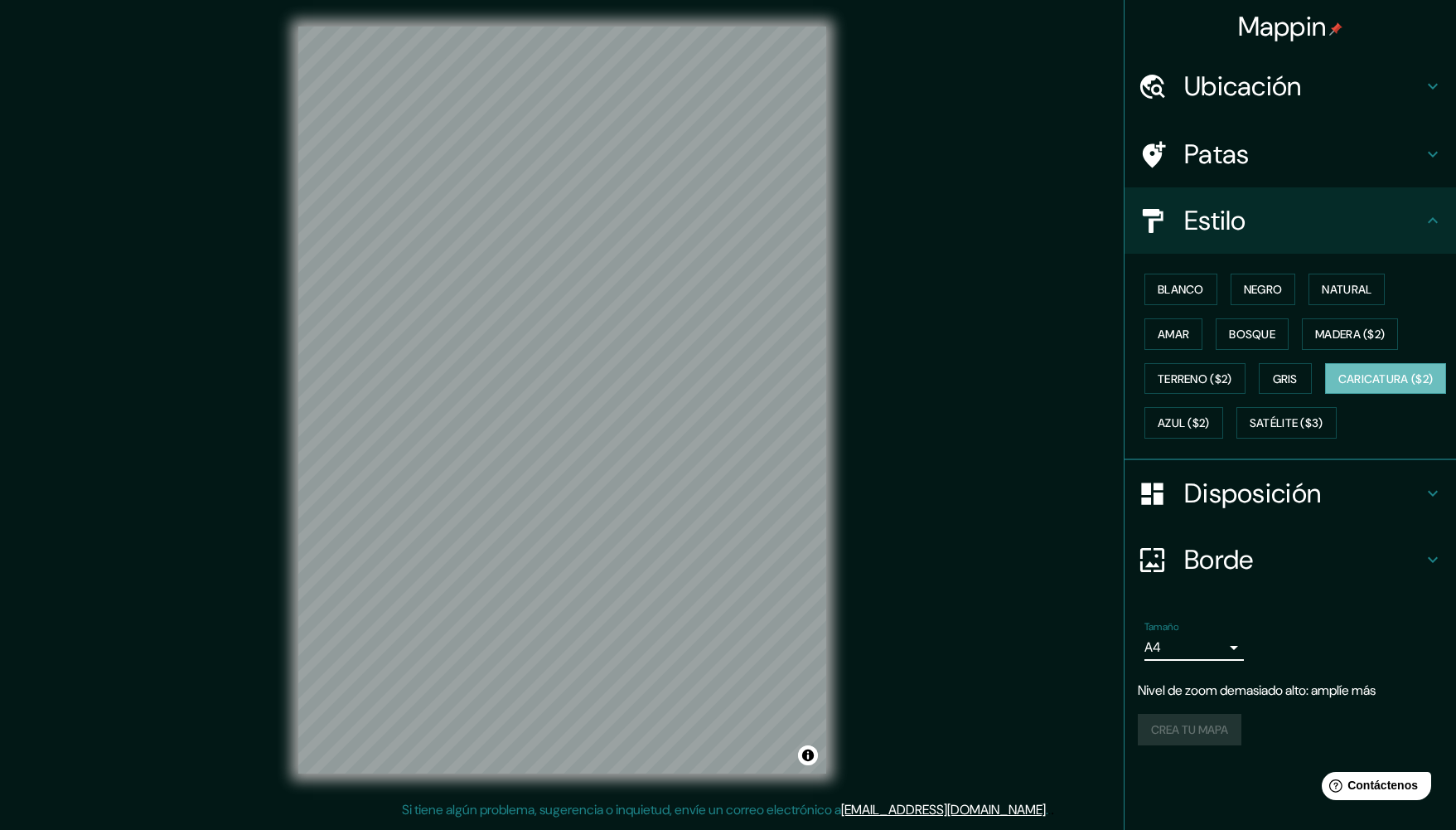
click at [1214, 684] on body "Mappin Ubicación Perú Patas Estilo Blanco Negro Natural [PERSON_NAME] ($2) Terr…" at bounding box center [728, 415] width 1456 height 830
click at [1177, 767] on li "A3" at bounding box center [1194, 758] width 99 height 30
click at [1431, 214] on icon at bounding box center [1433, 221] width 20 height 20
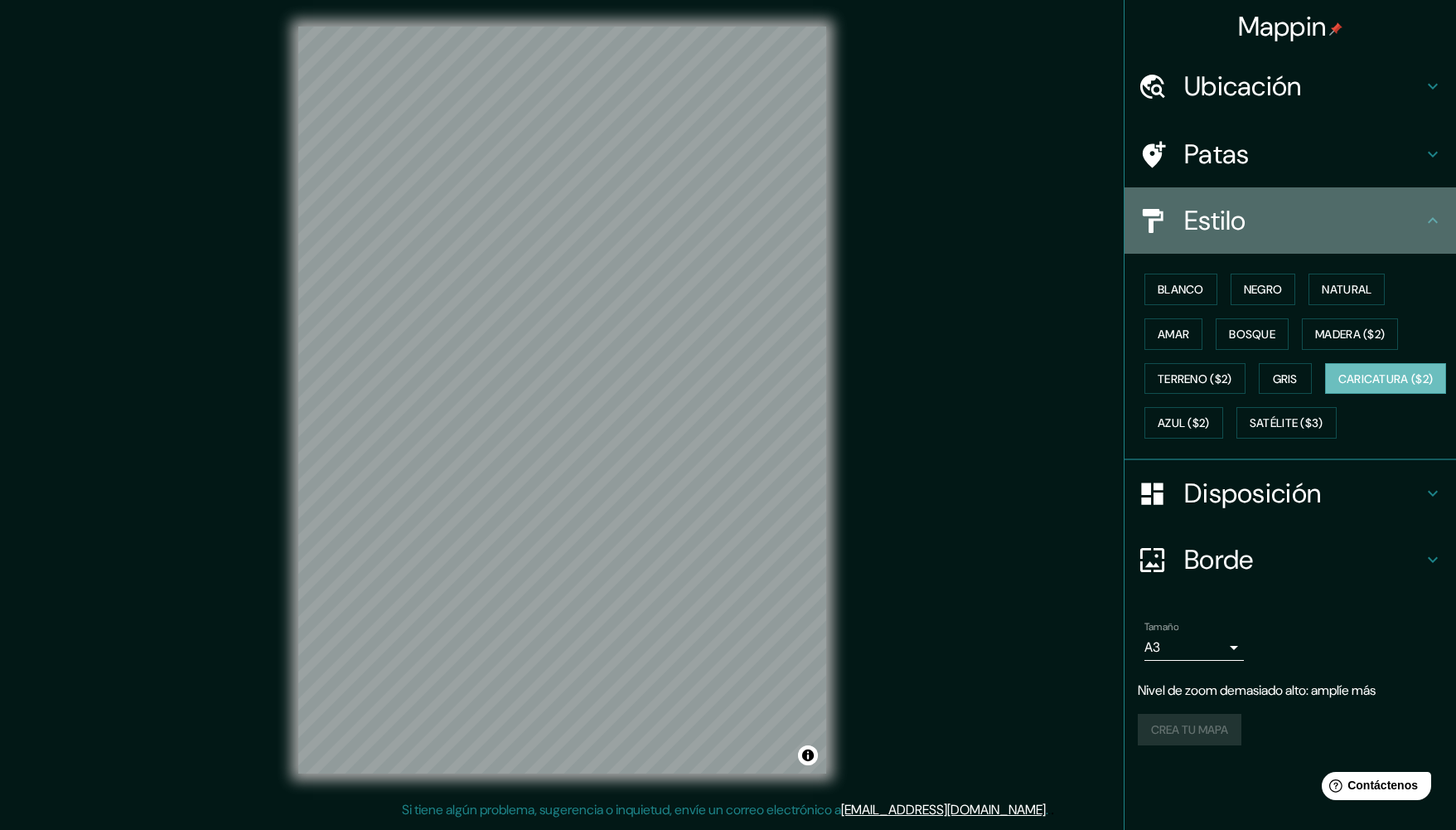
click at [1432, 219] on icon at bounding box center [1432, 220] width 10 height 6
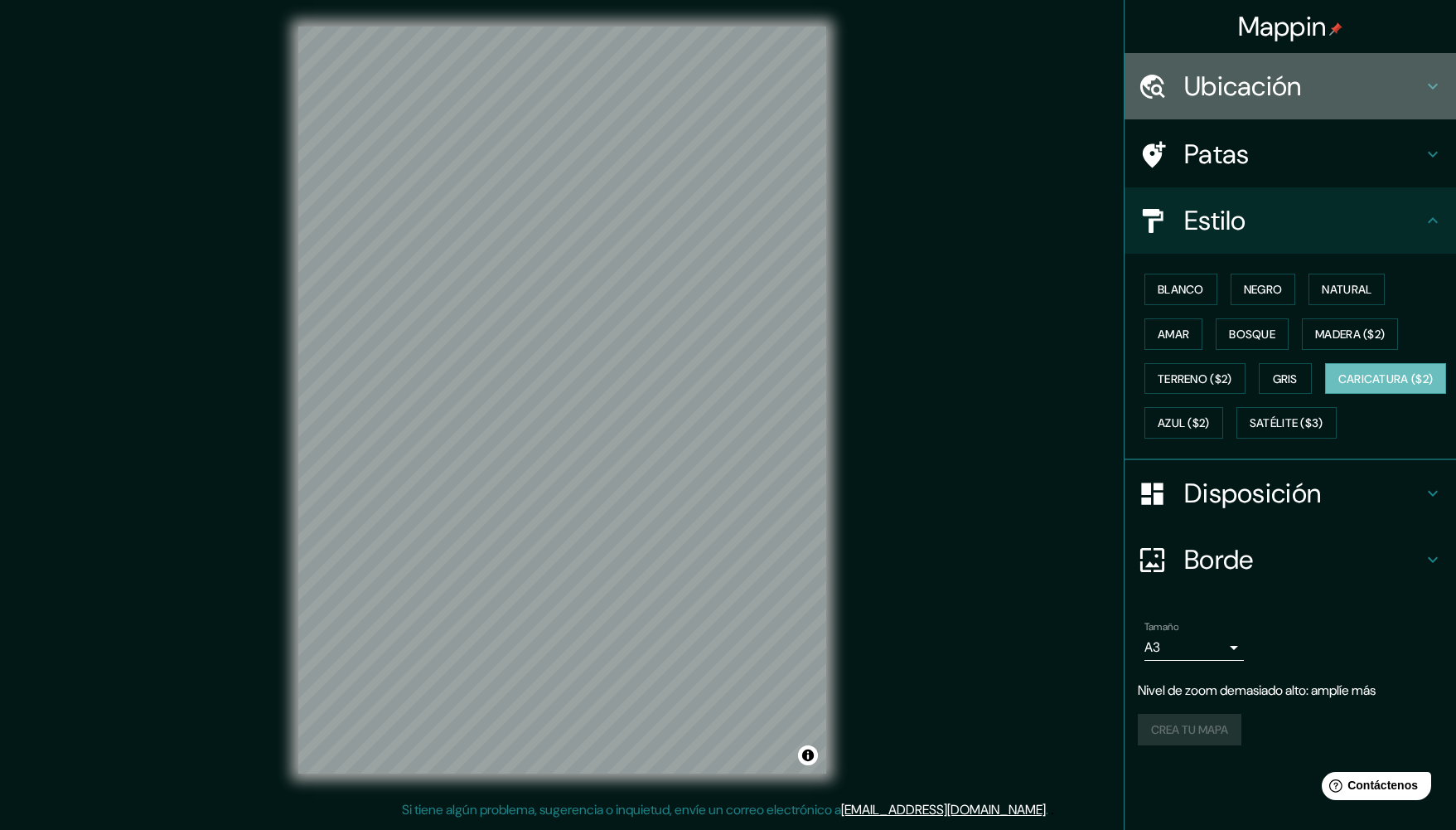
click at [1436, 82] on icon at bounding box center [1433, 87] width 20 height 20
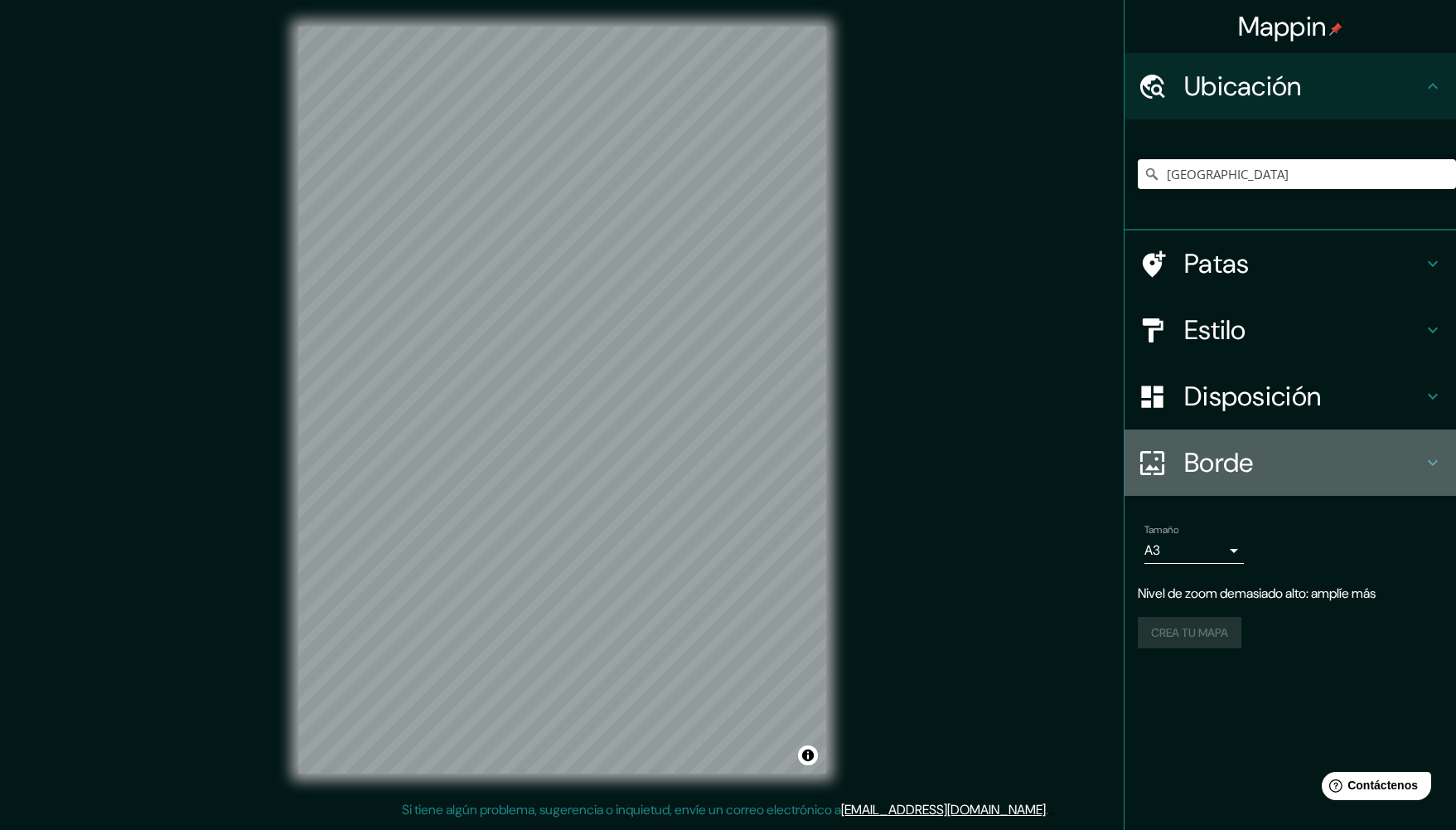
click at [1438, 461] on icon at bounding box center [1433, 463] width 20 height 20
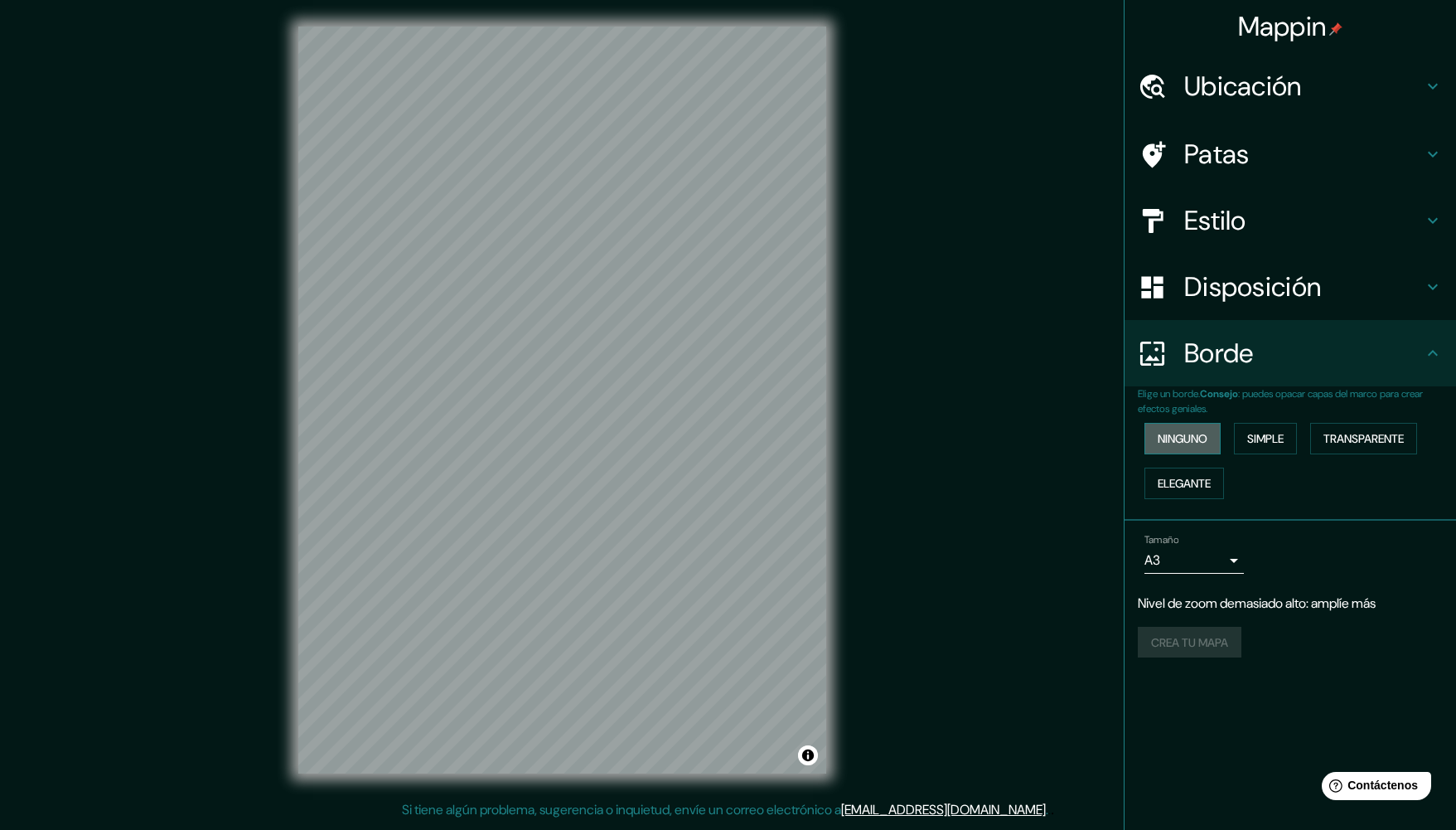
click at [1189, 439] on font "Ninguno" at bounding box center [1182, 439] width 50 height 15
click at [1292, 438] on button "Simple" at bounding box center [1265, 438] width 63 height 31
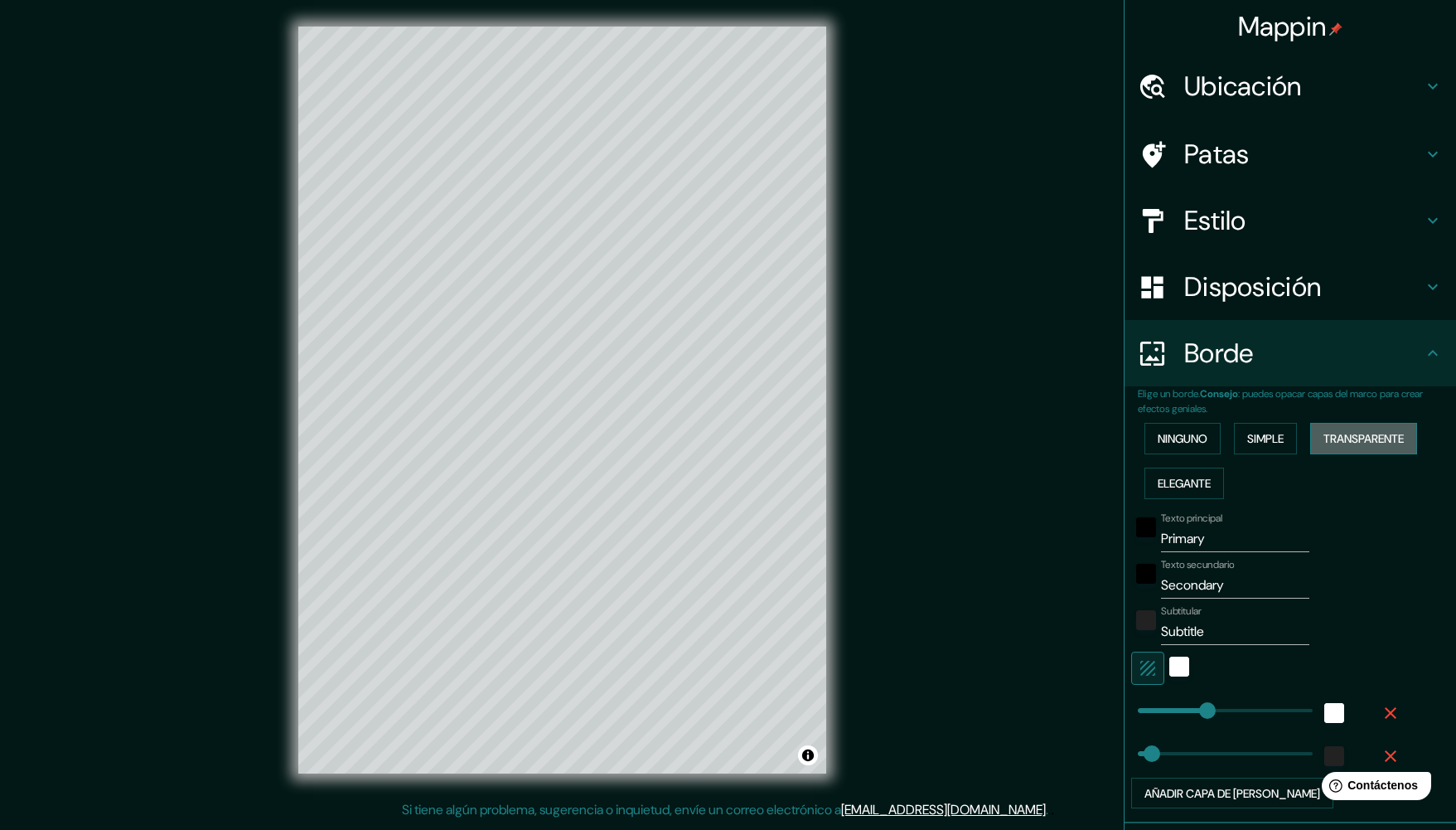
click at [1349, 434] on font "Transparente" at bounding box center [1363, 439] width 81 height 15
click at [1150, 497] on button "Elegante" at bounding box center [1184, 482] width 80 height 31
click at [1279, 437] on button "Simple" at bounding box center [1265, 438] width 63 height 31
click at [1158, 434] on font "Ninguno" at bounding box center [1182, 439] width 50 height 15
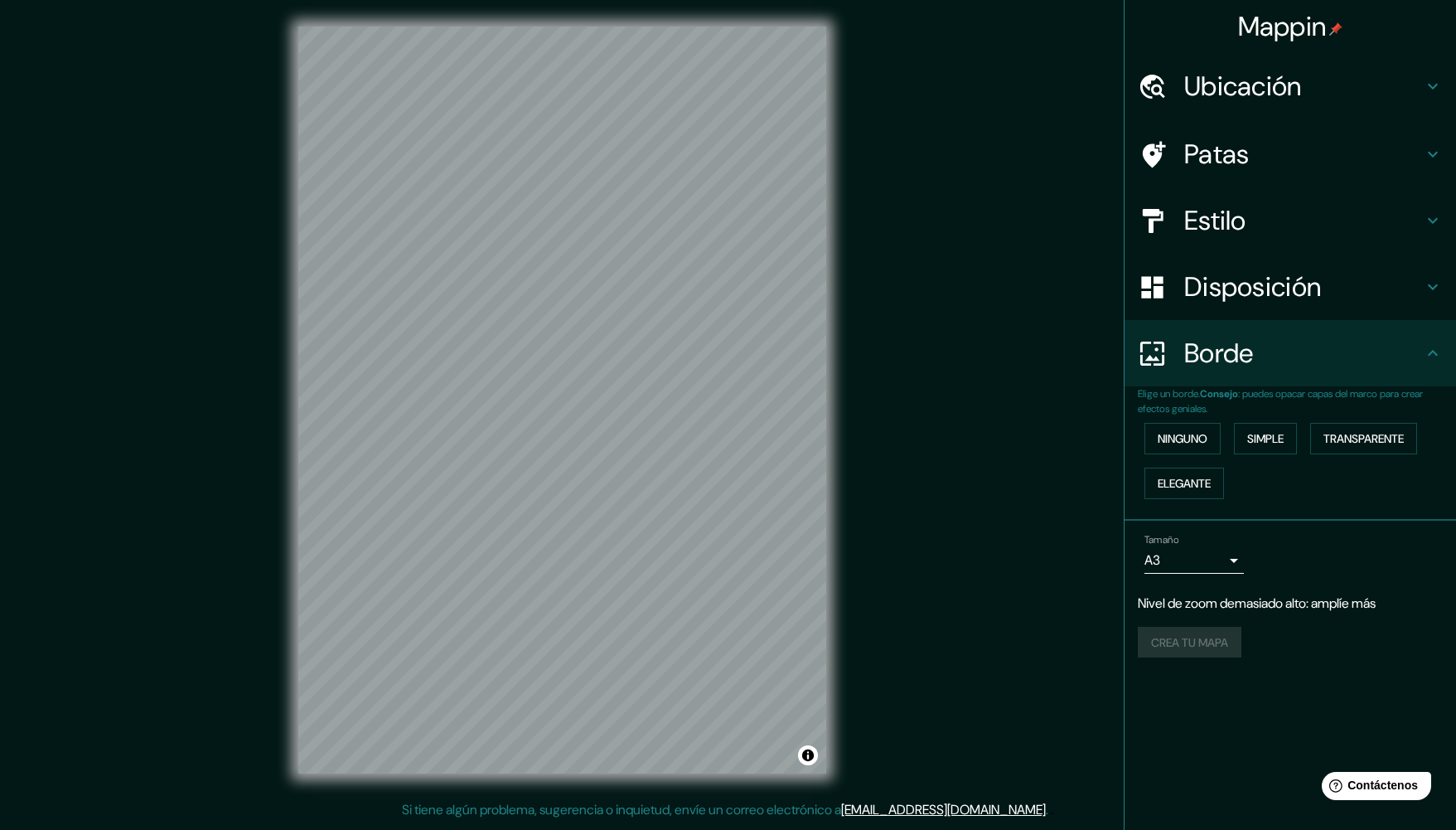
click at [1412, 280] on h4 "Disposición" at bounding box center [1304, 286] width 239 height 33
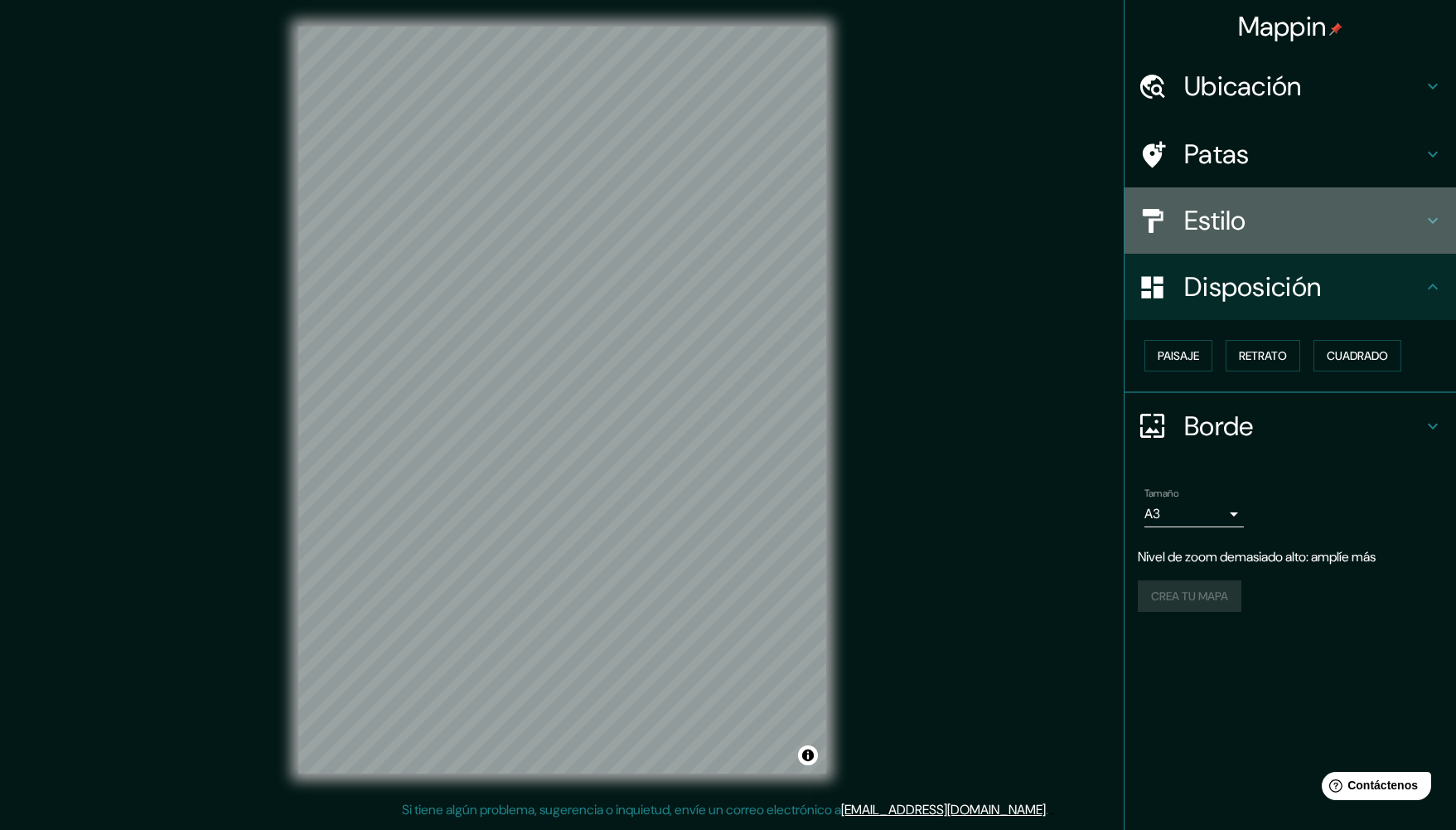
click at [1416, 216] on h4 "Estilo" at bounding box center [1304, 220] width 239 height 33
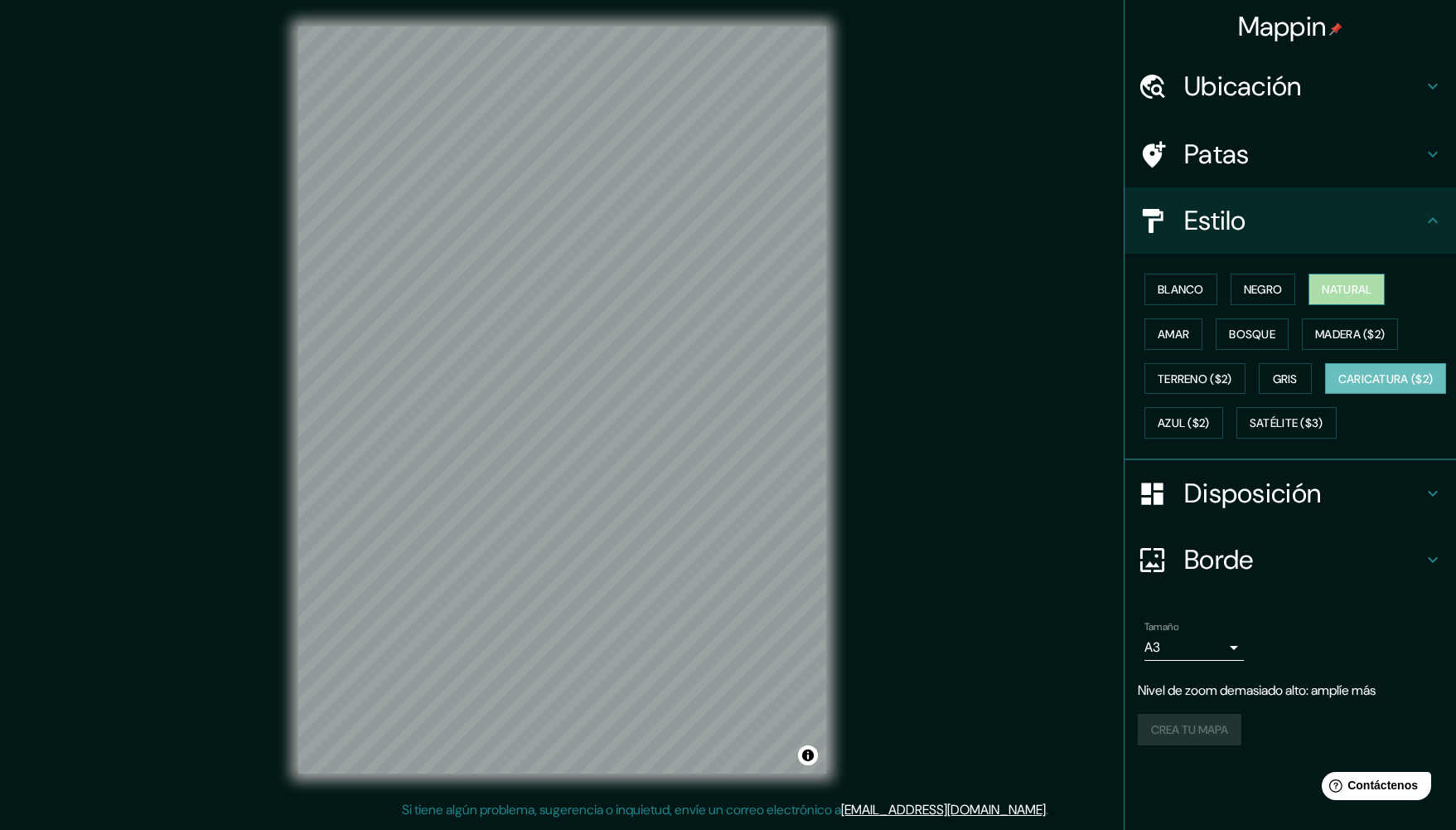
click at [1349, 276] on button "Natural" at bounding box center [1347, 289] width 77 height 31
click at [1256, 279] on font "Negro" at bounding box center [1263, 290] width 39 height 22
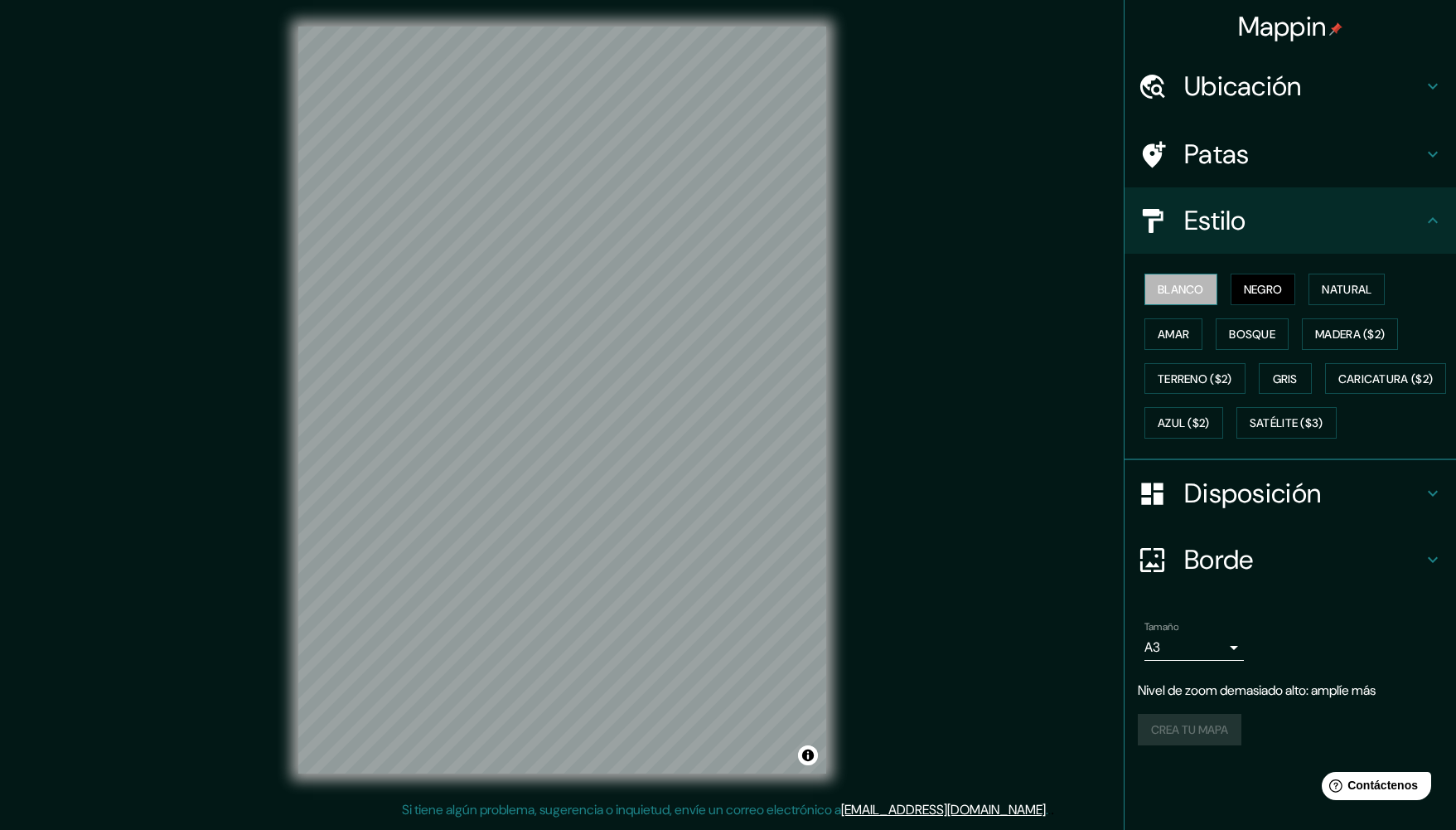
click at [1188, 291] on font "Blanco" at bounding box center [1180, 290] width 46 height 15
click at [1182, 335] on font "Amar" at bounding box center [1172, 334] width 31 height 15
click at [1255, 337] on font "Bosque" at bounding box center [1251, 334] width 46 height 15
click at [1337, 332] on font "Madera ($2)" at bounding box center [1350, 334] width 70 height 15
click at [1195, 378] on font "Terreno ($2)" at bounding box center [1194, 379] width 75 height 15
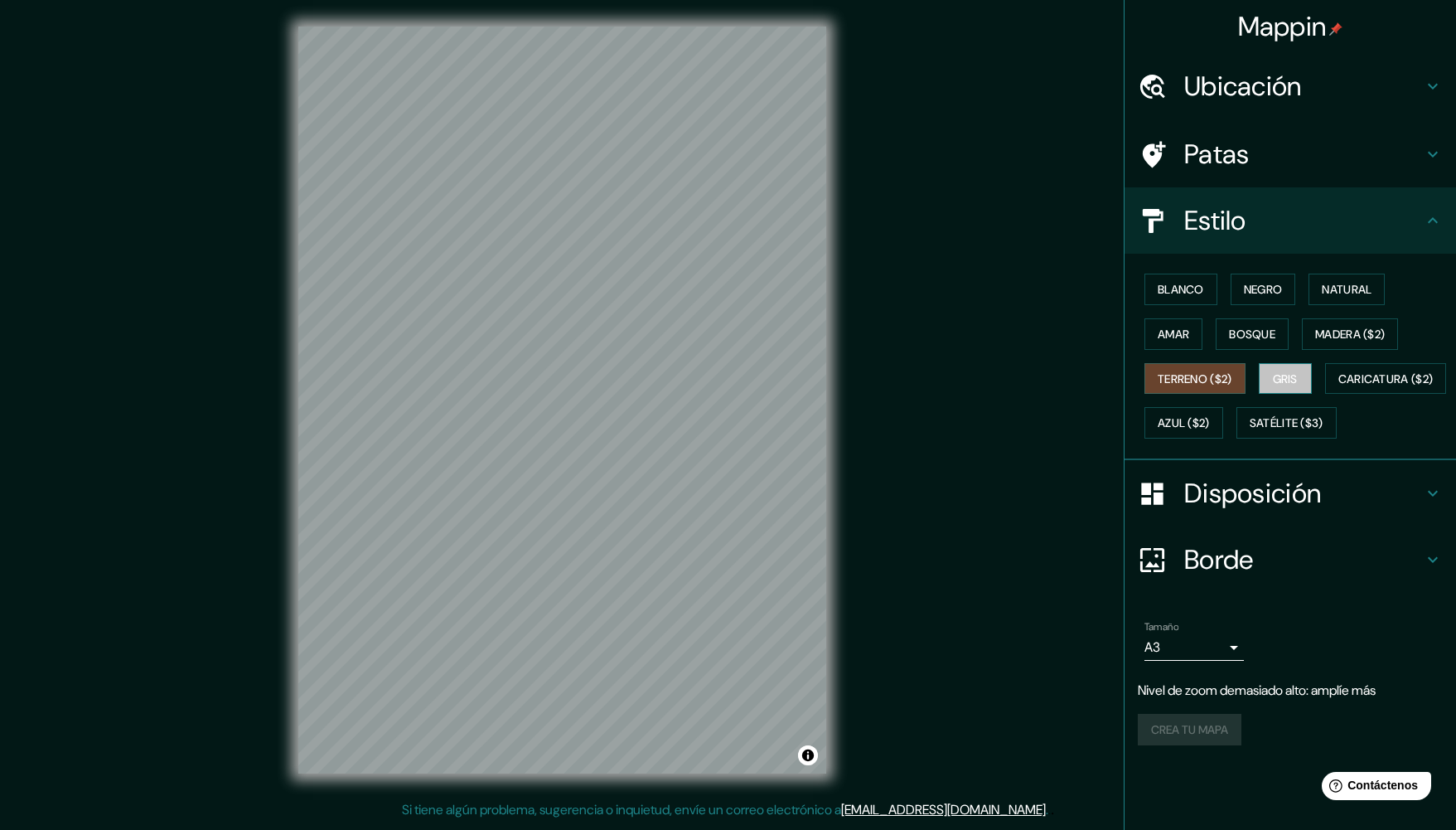
click at [1273, 380] on button "Gris" at bounding box center [1285, 378] width 53 height 31
click at [1338, 386] on font "Caricatura ($2)" at bounding box center [1385, 379] width 95 height 15
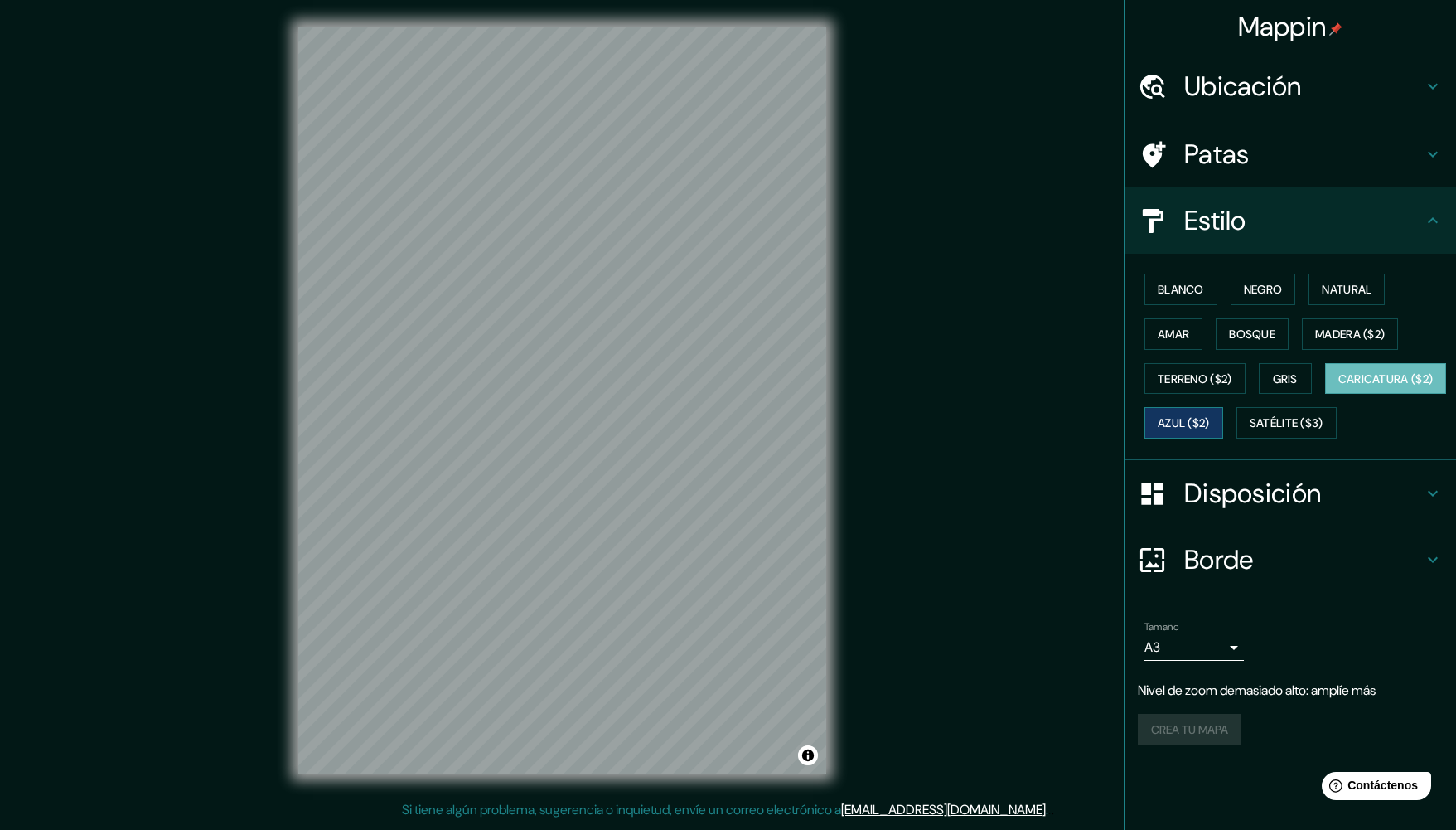
click at [1209, 425] on font "Azul ($2)" at bounding box center [1183, 423] width 52 height 15
click at [1250, 431] on font "Satélite ($3)" at bounding box center [1287, 423] width 74 height 15
click at [1338, 390] on font "Caricatura ($2)" at bounding box center [1385, 379] width 95 height 22
click at [1250, 431] on font "Satélite ($3)" at bounding box center [1287, 423] width 74 height 15
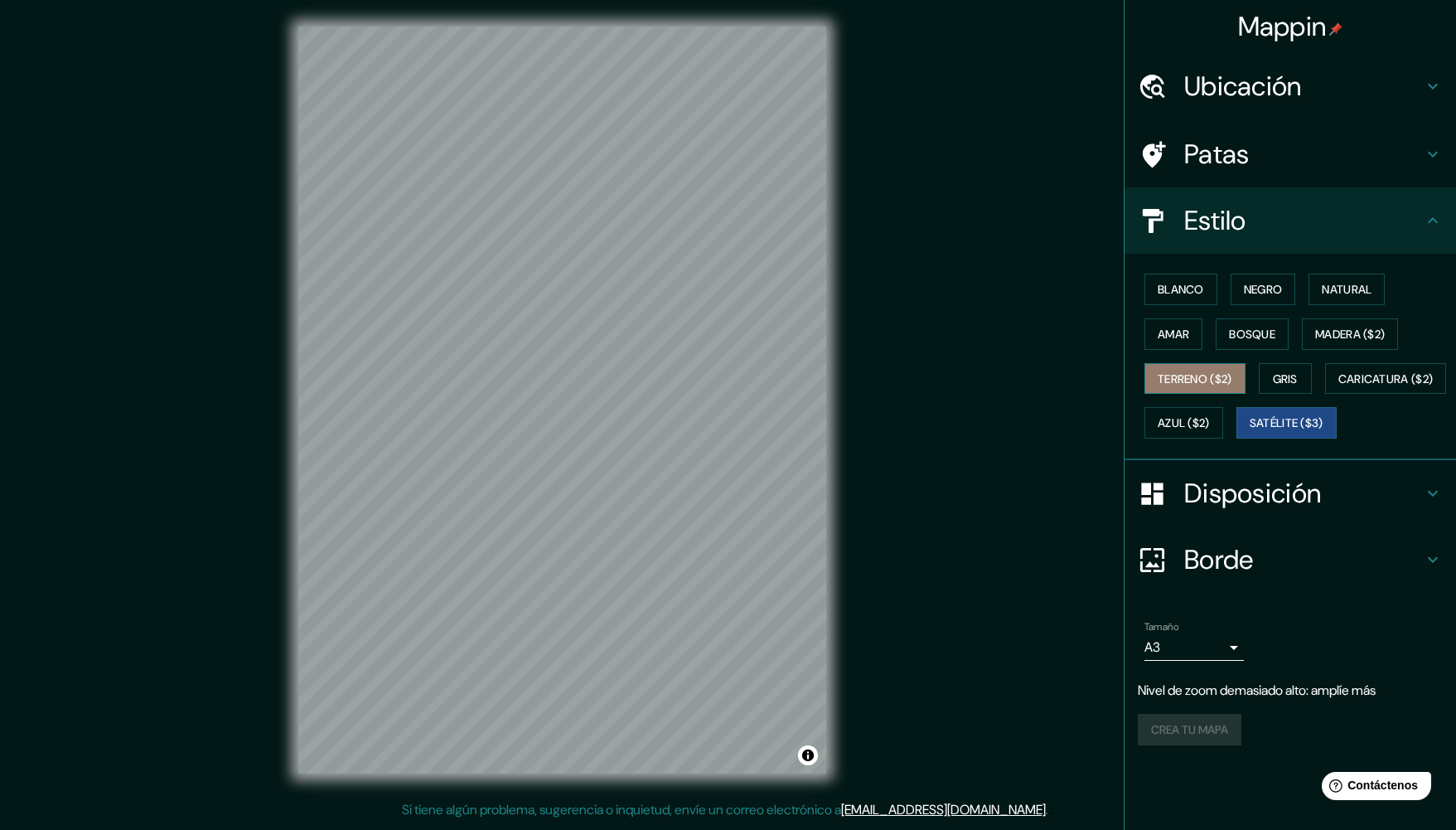
click at [1190, 378] on font "Terreno ($2)" at bounding box center [1194, 379] width 75 height 15
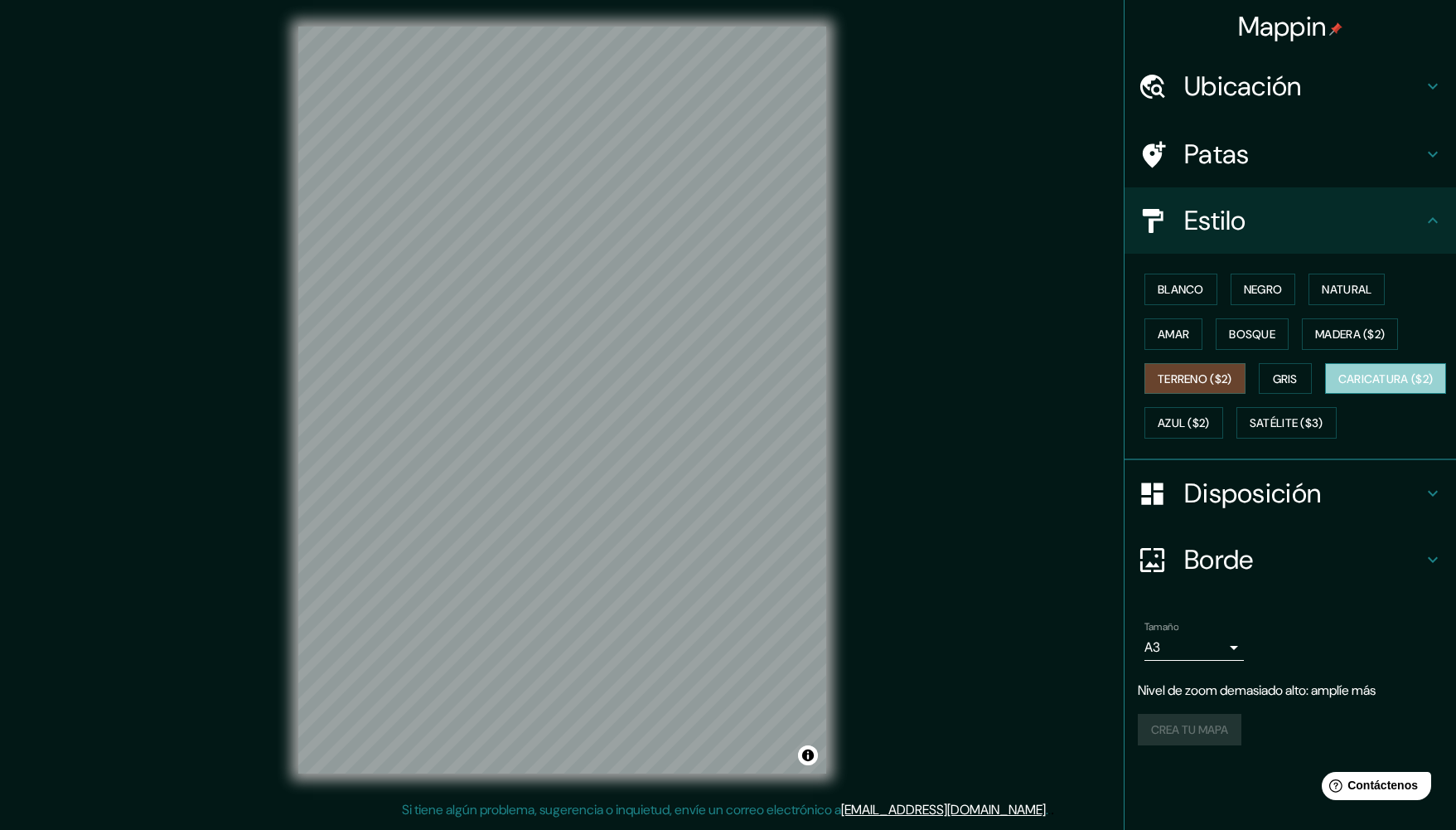
click at [1338, 386] on font "Caricatura ($2)" at bounding box center [1385, 379] width 95 height 15
click at [1211, 745] on div "Crea tu mapa" at bounding box center [1290, 729] width 305 height 31
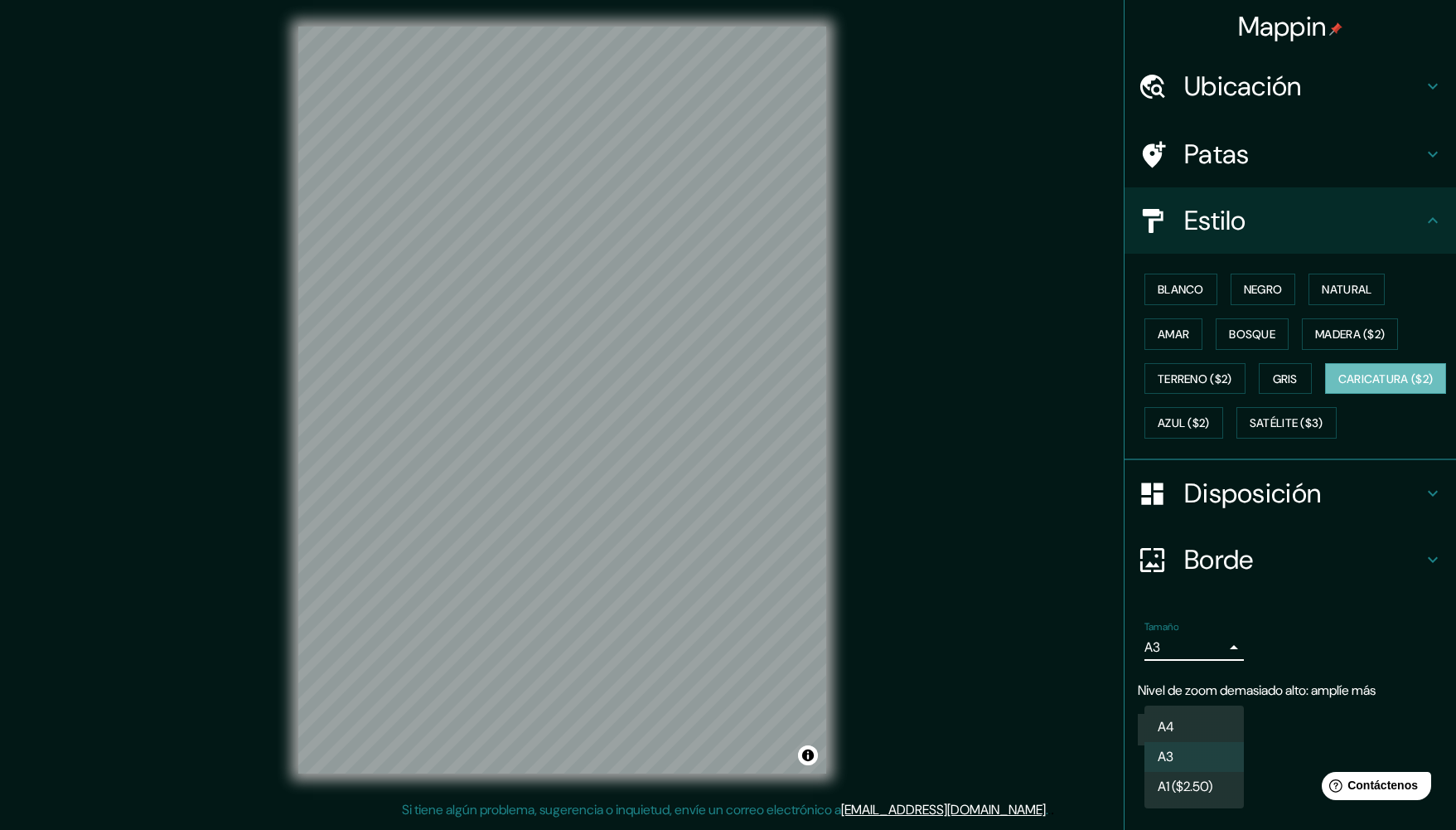
click at [1209, 689] on body "Mappin Ubicación Perú Patas Estilo Blanco Negro Natural [PERSON_NAME] ($2) Terr…" at bounding box center [728, 415] width 1456 height 830
click at [1179, 726] on li "A4" at bounding box center [1194, 727] width 99 height 30
type input "single"
click at [1198, 745] on div "Crea tu mapa" at bounding box center [1290, 729] width 305 height 31
click at [1198, 745] on div "Crea tu mapa" at bounding box center [1290, 729] width 305 height 31
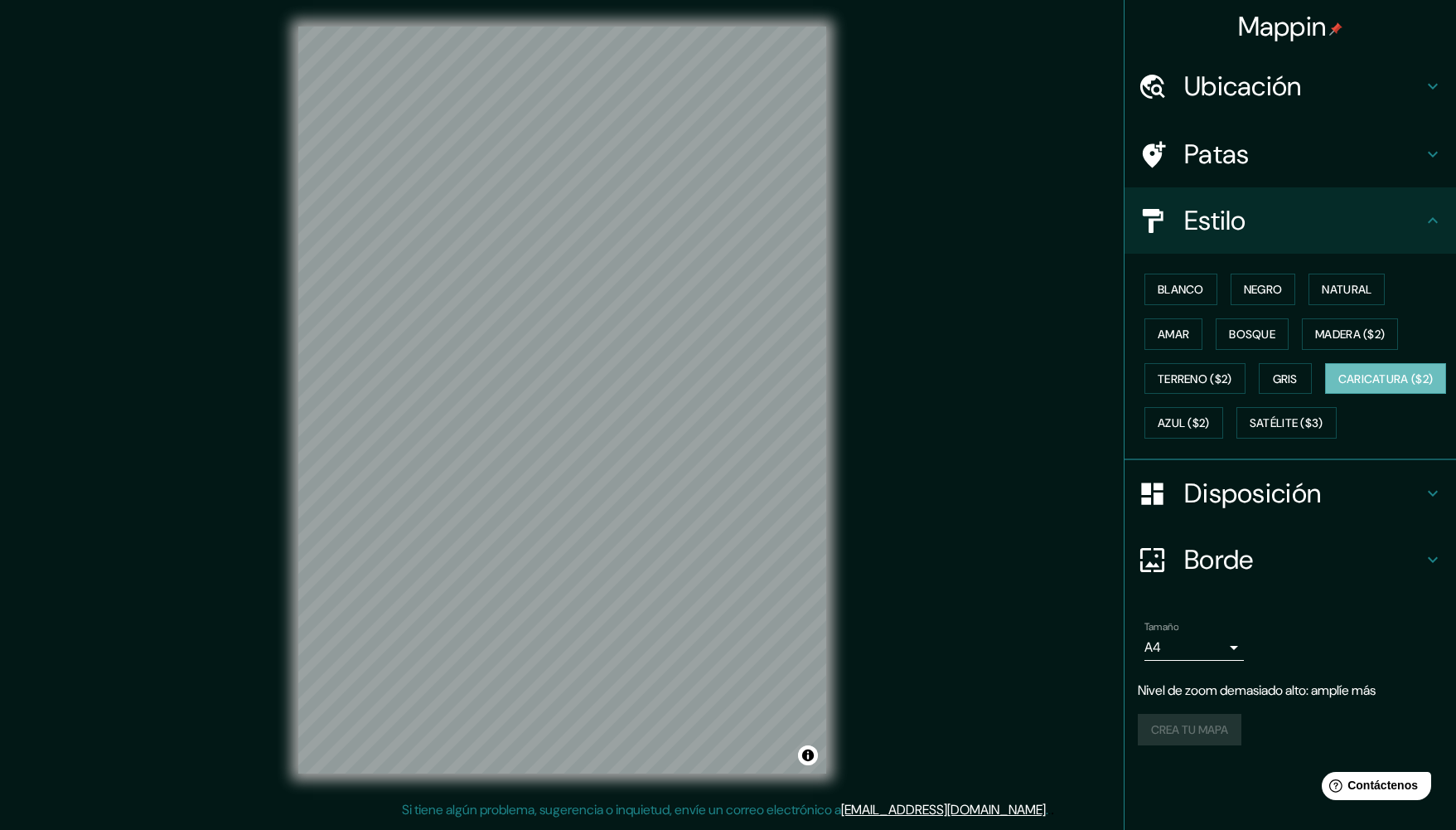
click at [1198, 745] on div "Crea tu mapa" at bounding box center [1290, 729] width 305 height 31
click at [1178, 285] on font "Blanco" at bounding box center [1180, 290] width 46 height 15
click at [1338, 386] on font "Caricatura ($2)" at bounding box center [1385, 379] width 95 height 15
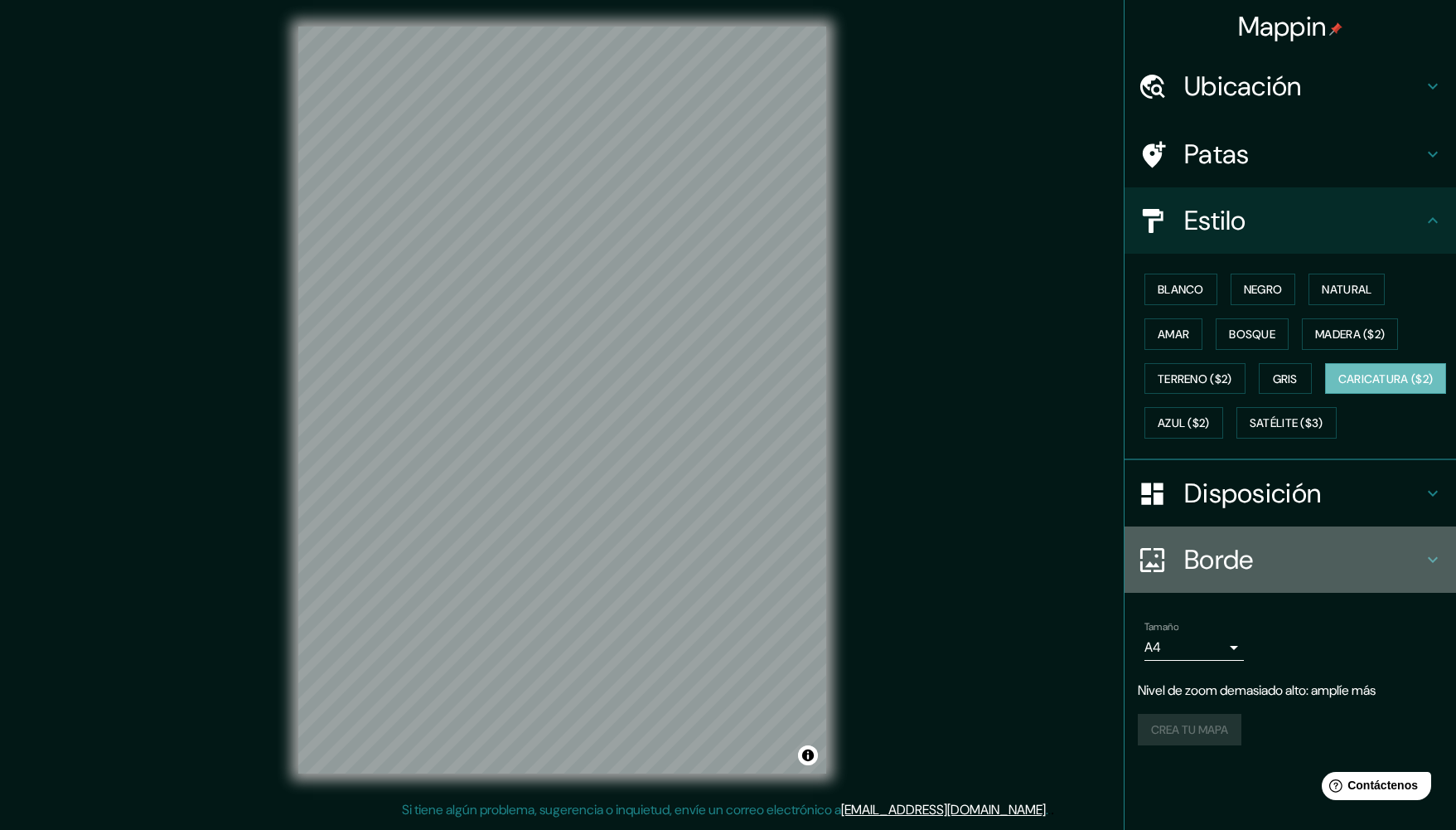
click at [1247, 577] on font "Borde" at bounding box center [1219, 559] width 70 height 35
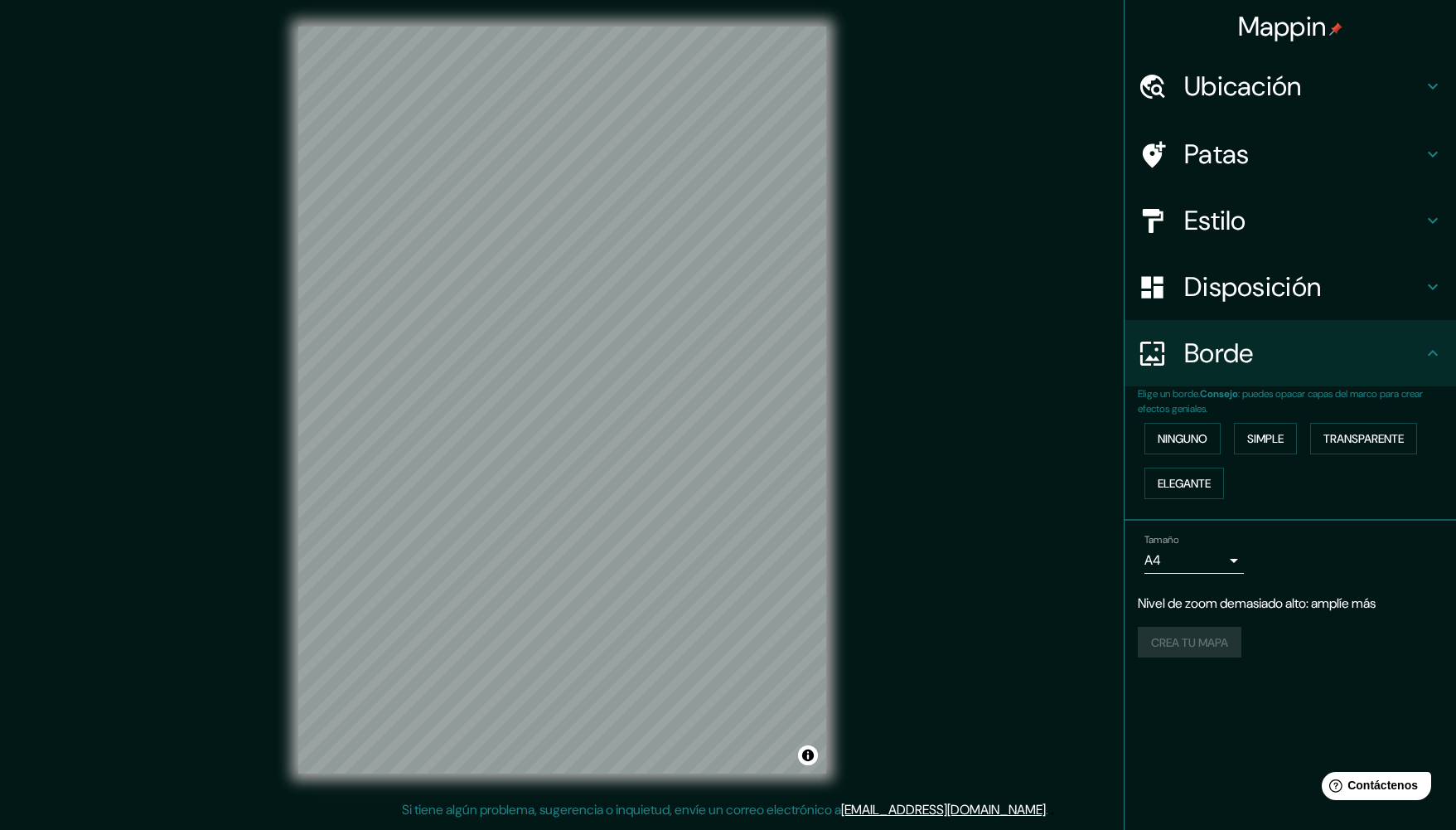
click at [1437, 361] on icon at bounding box center [1433, 354] width 20 height 20
click at [1289, 23] on font "Mappin" at bounding box center [1282, 26] width 88 height 35
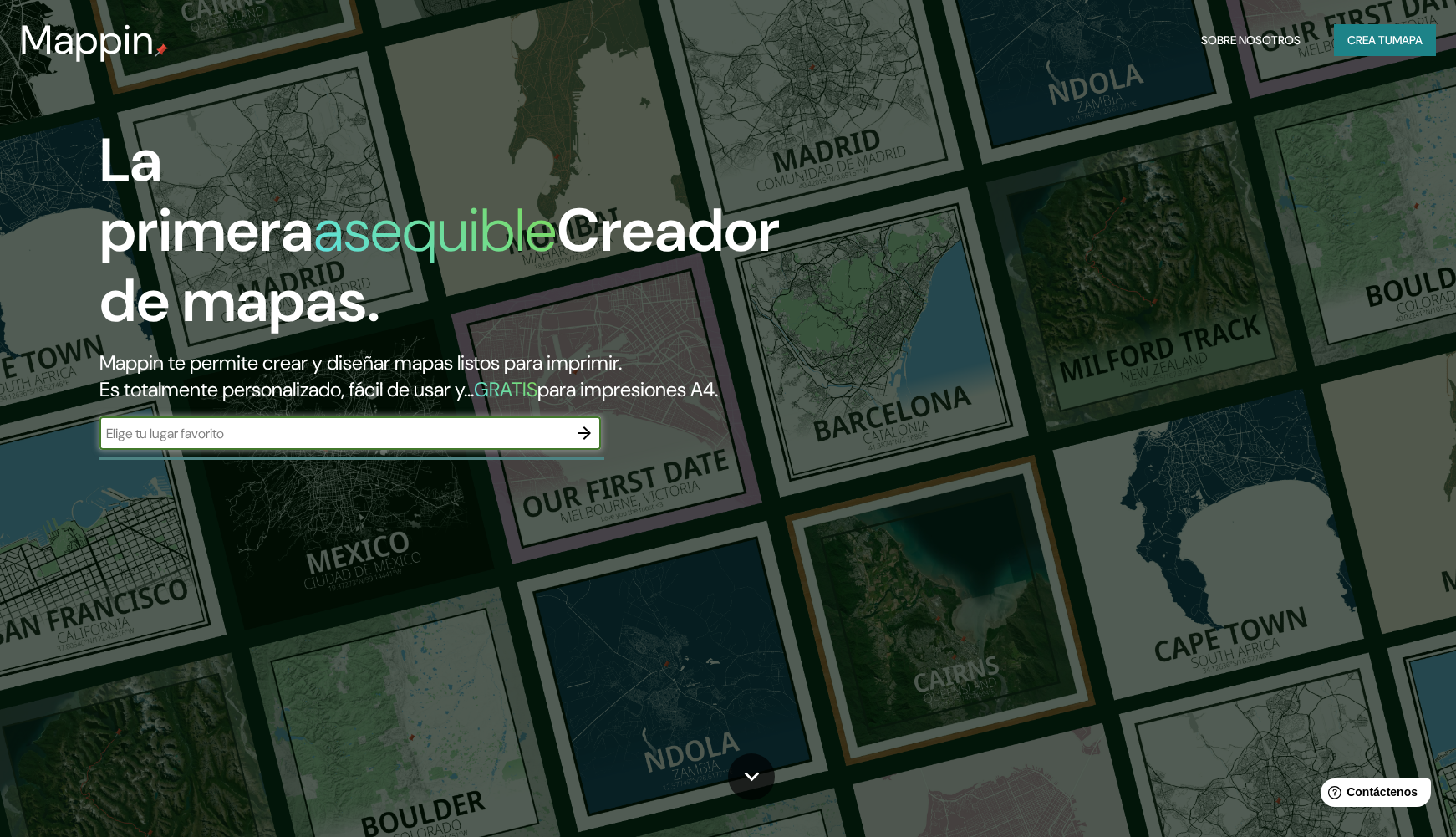
click at [414, 424] on input "text" at bounding box center [333, 433] width 468 height 20
click at [502, 424] on input "[GEOGRAPHIC_DATA]" at bounding box center [333, 433] width 468 height 20
type input "[GEOGRAPHIC_DATA]"
click at [593, 423] on icon "button" at bounding box center [584, 433] width 20 height 20
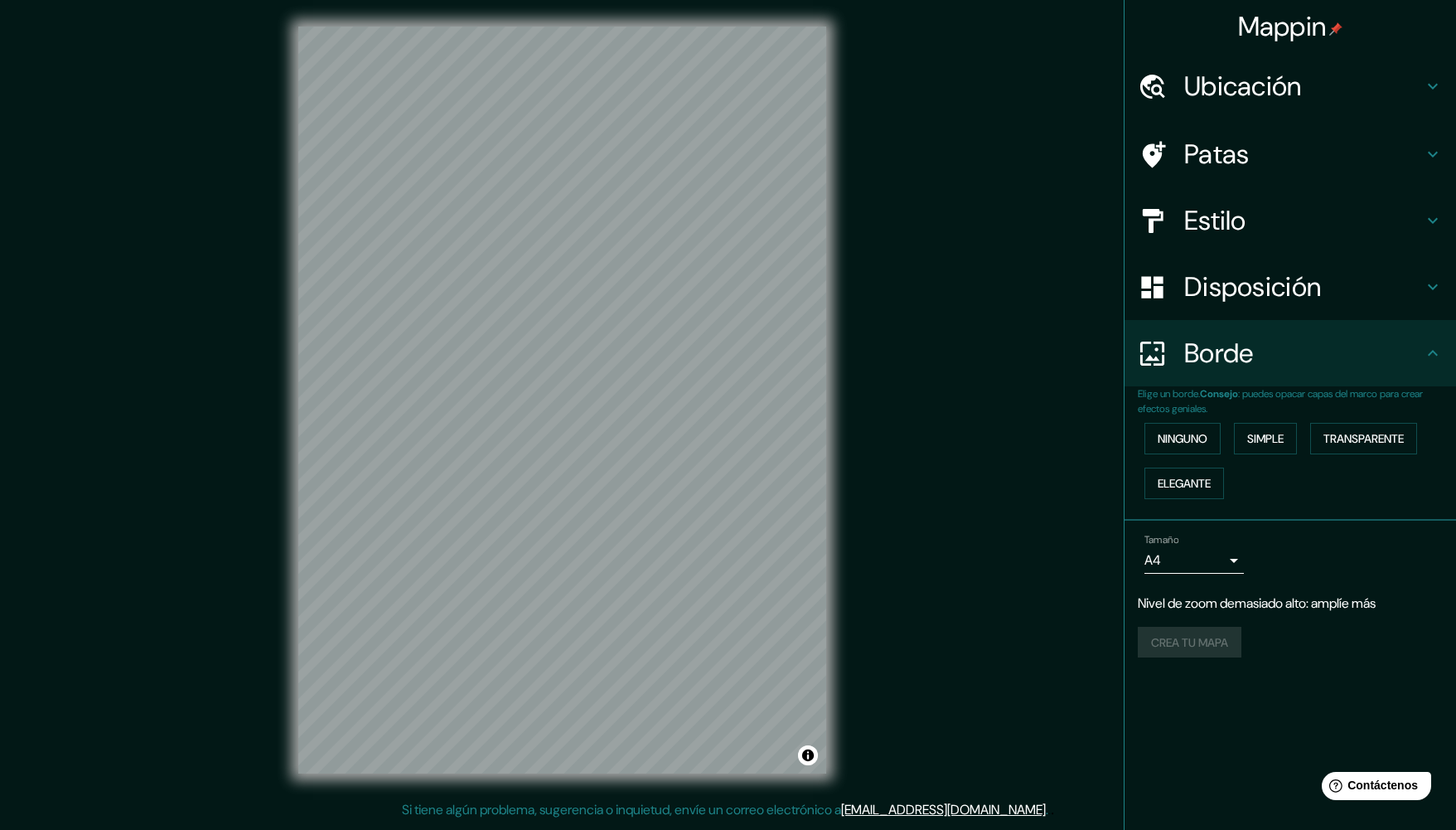
click at [1430, 81] on icon at bounding box center [1433, 87] width 20 height 20
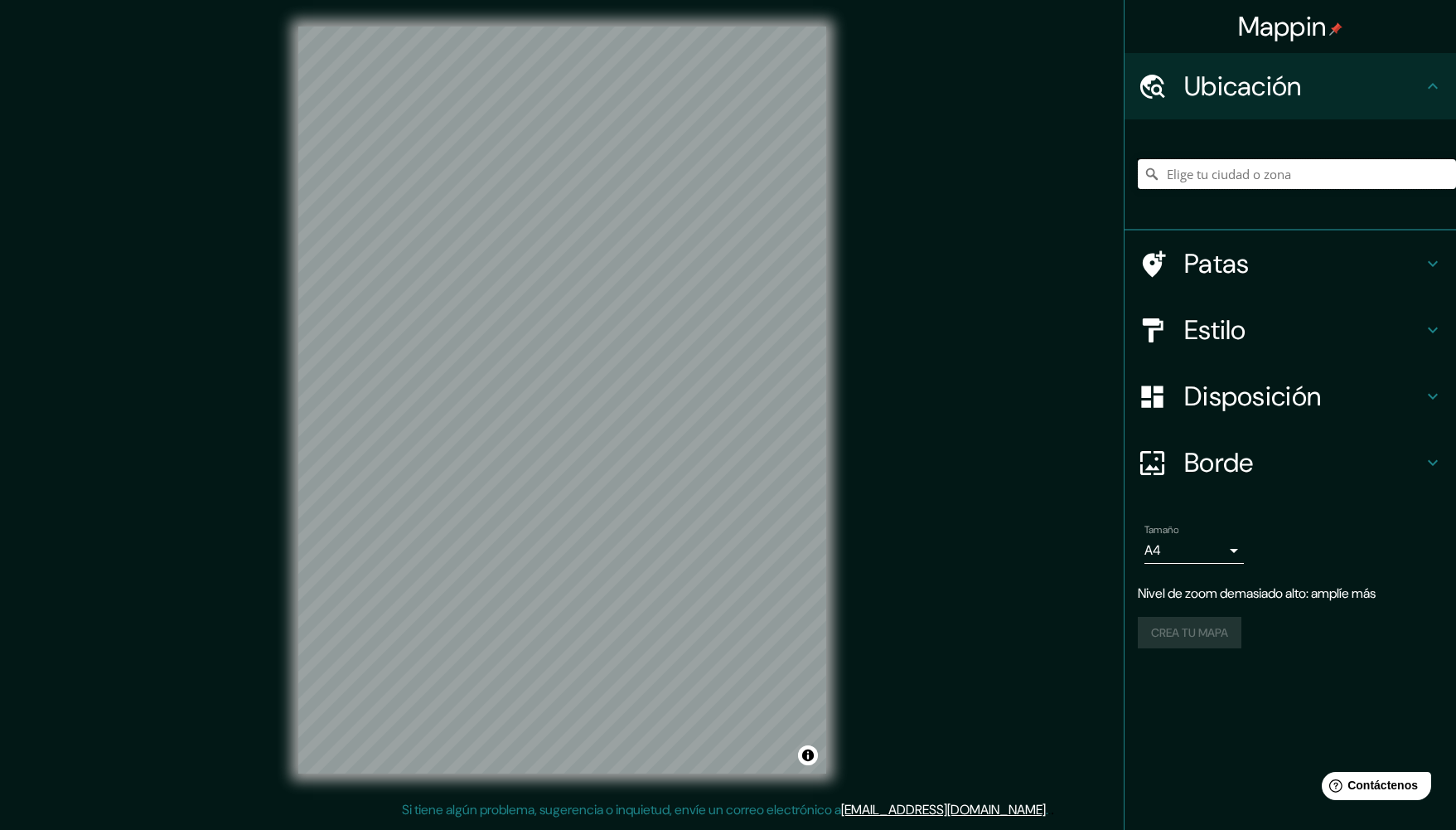
click at [1257, 176] on input "Elige tu ciudad o zona" at bounding box center [1297, 173] width 318 height 29
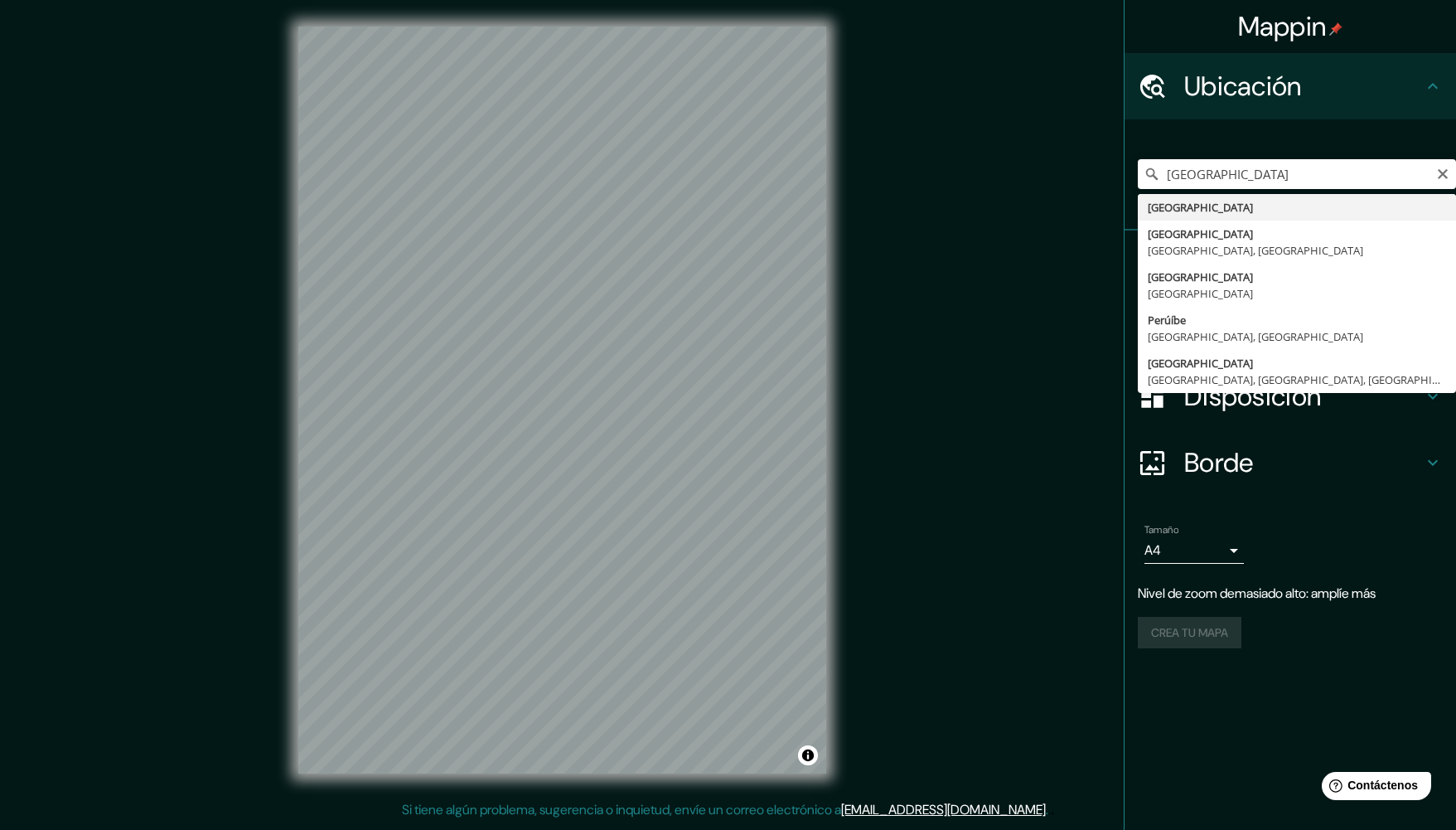
type input "[GEOGRAPHIC_DATA]"
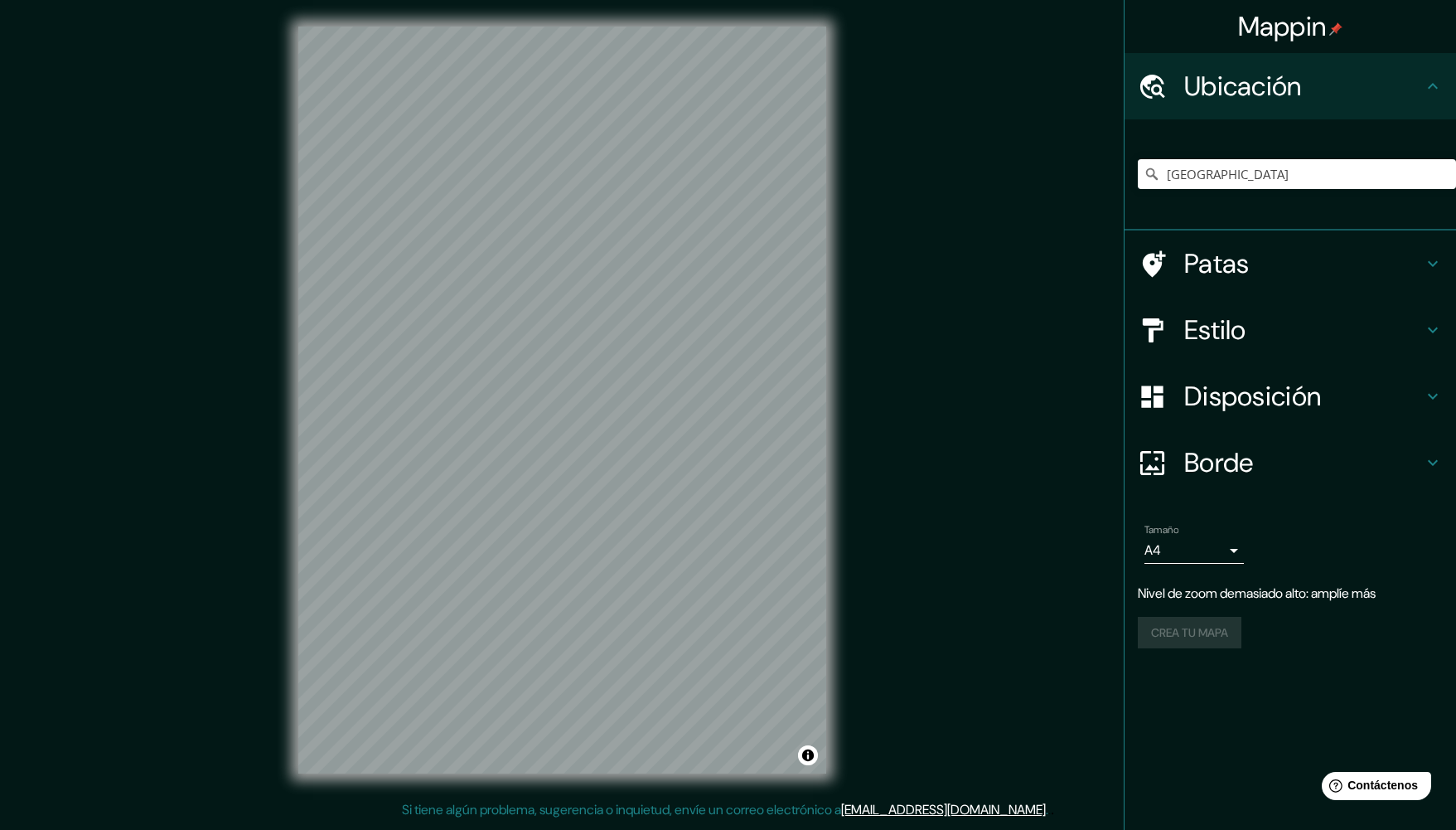
click at [1195, 635] on div "Crea tu mapa" at bounding box center [1290, 632] width 305 height 31
click at [1193, 551] on body "Mappin Ubicación [GEOGRAPHIC_DATA] Patas Estilo Disposición Borde Elige un bord…" at bounding box center [728, 415] width 1456 height 830
click at [1193, 613] on li "A3" at bounding box center [1194, 616] width 99 height 30
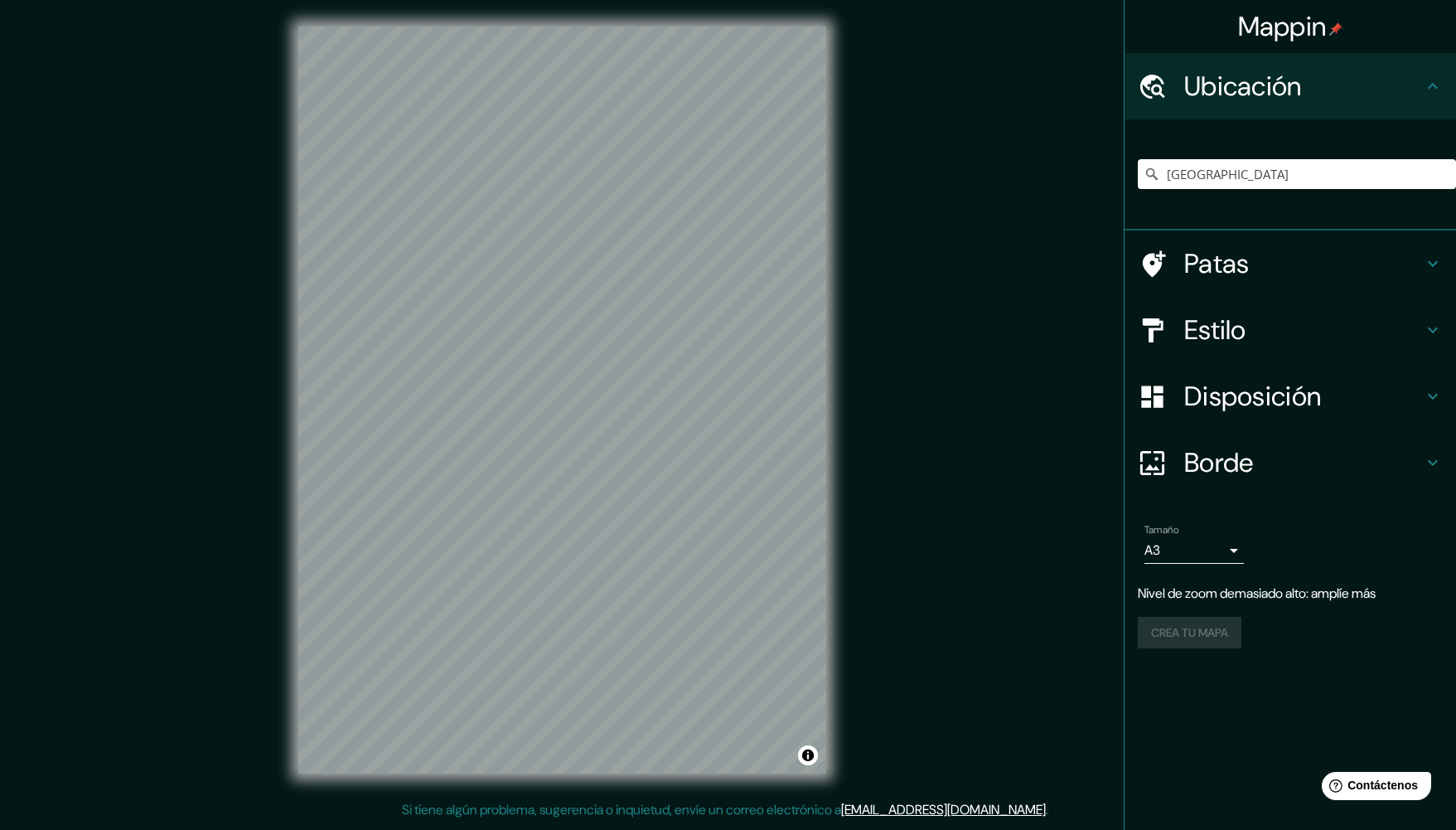
click at [1193, 613] on div "Tamaño A3 a4 Nivel de zoom demasiado alto: amplíe más Crea tu mapa" at bounding box center [1290, 588] width 305 height 144
click at [1188, 540] on body "Mappin Ubicación [GEOGRAPHIC_DATA] Patas Estilo Disposición Borde Elige un bord…" at bounding box center [728, 415] width 1456 height 830
click at [1197, 645] on font "A1 ($2.50)" at bounding box center [1184, 646] width 55 height 18
click at [1222, 545] on body "Mappin Ubicación [GEOGRAPHIC_DATA] Patas Estilo Disposición Borde Elige un bord…" at bounding box center [728, 415] width 1456 height 830
click at [1173, 608] on font "A3" at bounding box center [1165, 616] width 16 height 18
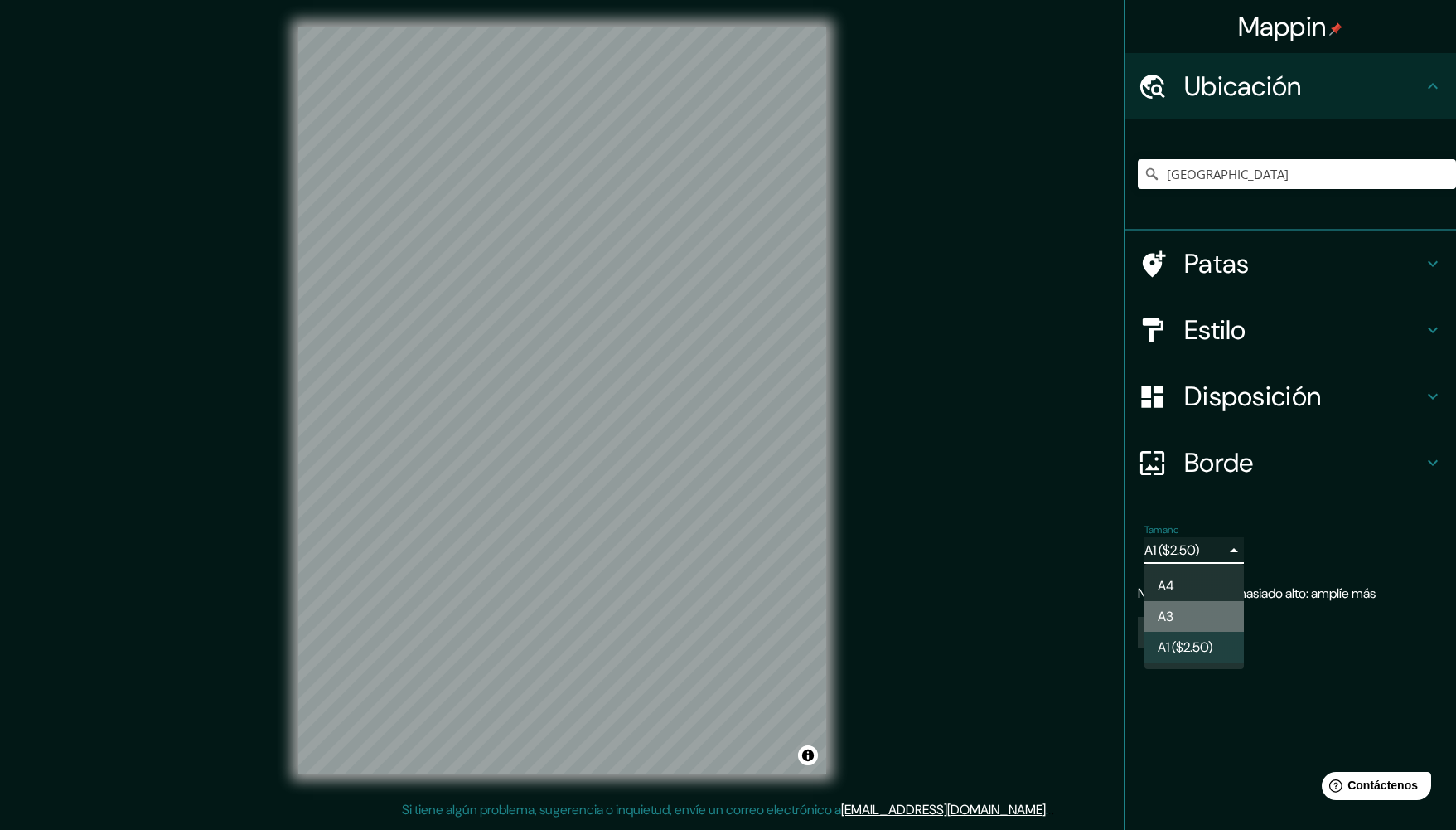
type input "a4"
click at [1222, 630] on div "Crea tu mapa" at bounding box center [1290, 632] width 305 height 31
